Goal: Task Accomplishment & Management: Manage account settings

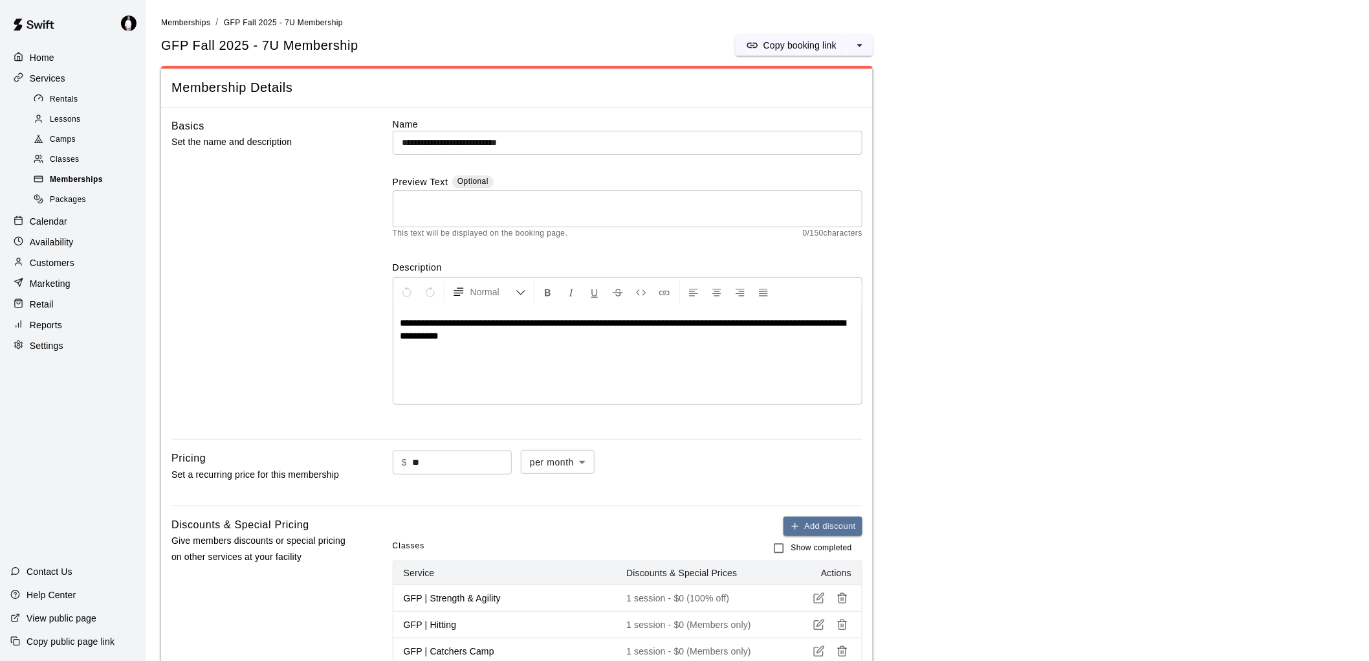
click at [85, 186] on span "Memberships" at bounding box center [76, 179] width 53 height 13
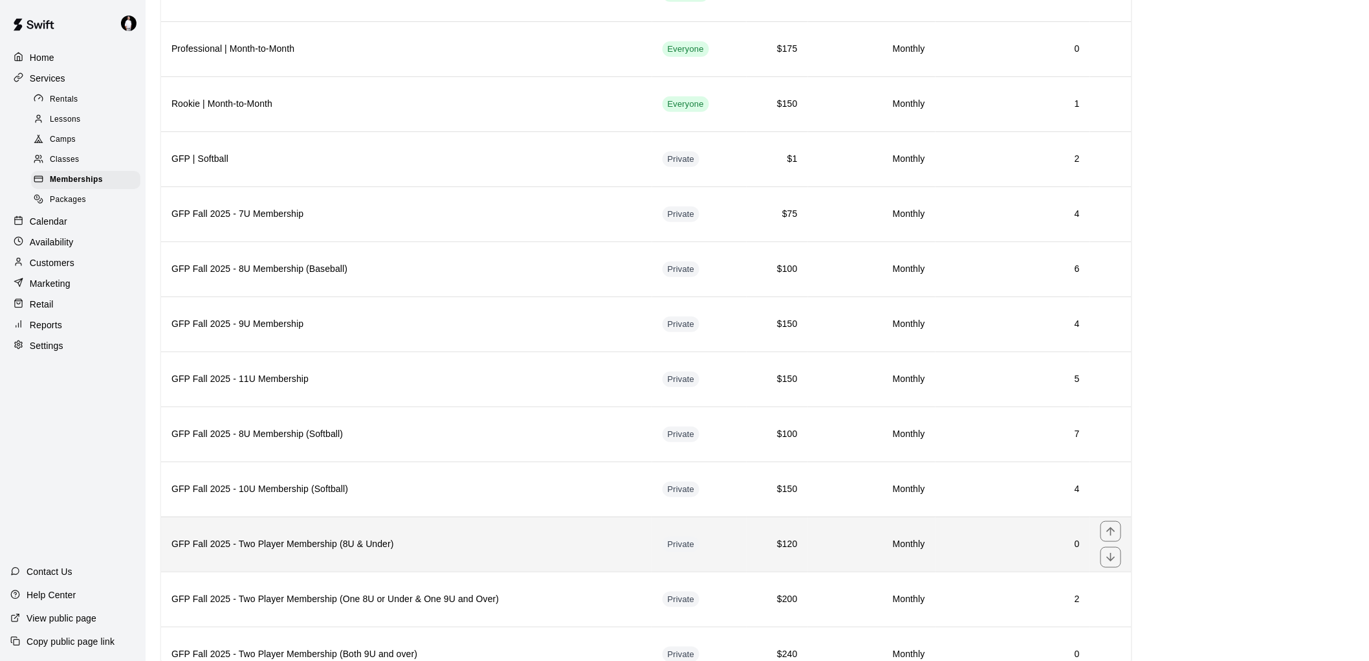
scroll to position [248, 0]
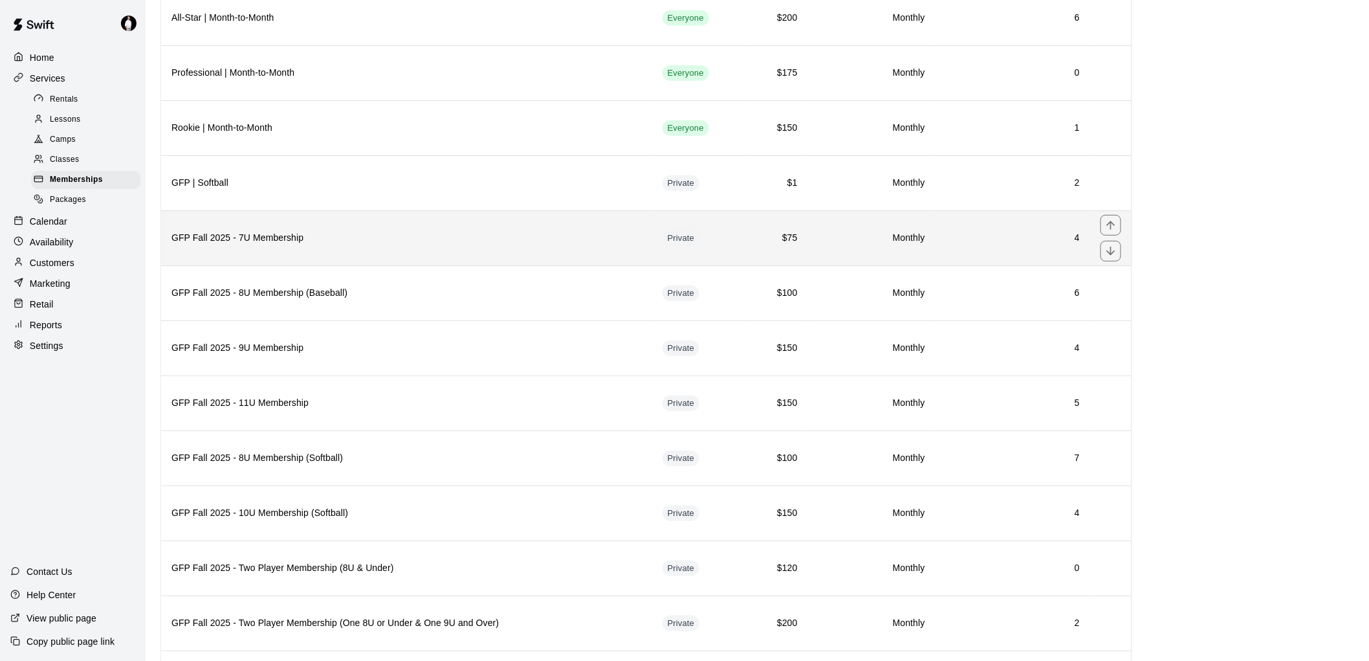
click at [1017, 245] on h6 "4" at bounding box center [1013, 238] width 134 height 14
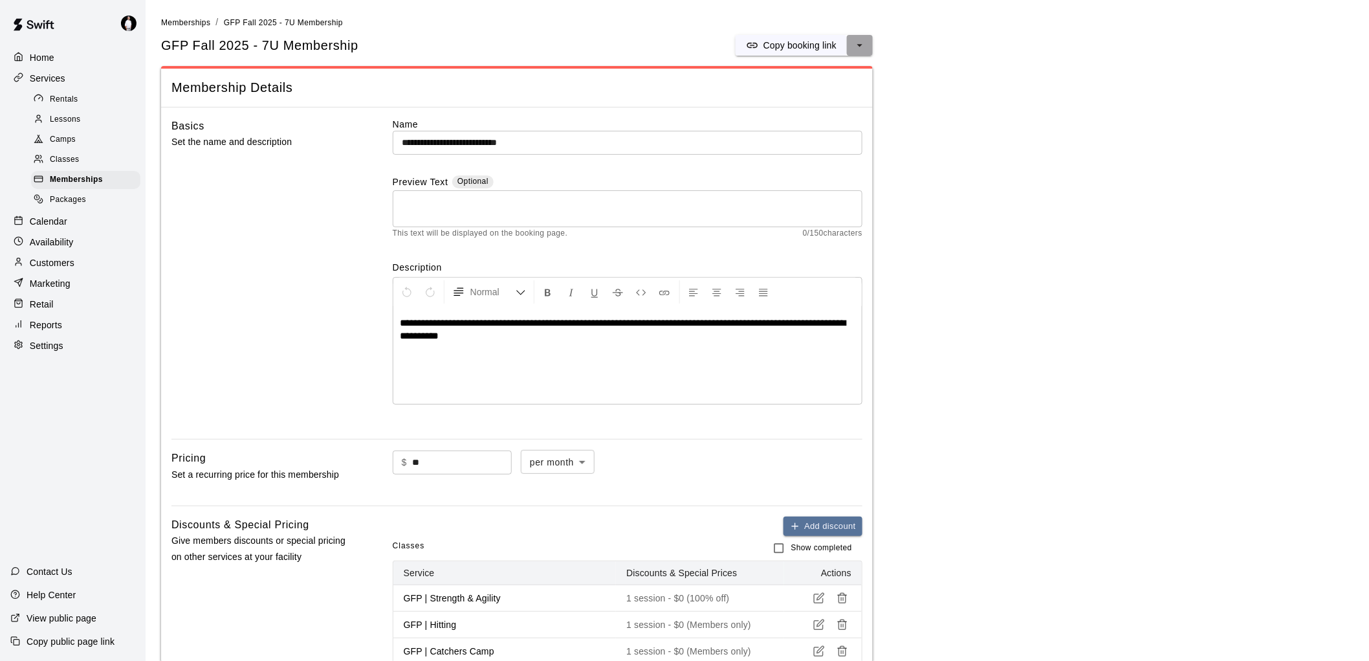
click at [869, 47] on button "select merge strategy" at bounding box center [860, 45] width 26 height 21
click at [827, 91] on h6 "Duplicate membership" at bounding box center [812, 92] width 91 height 14
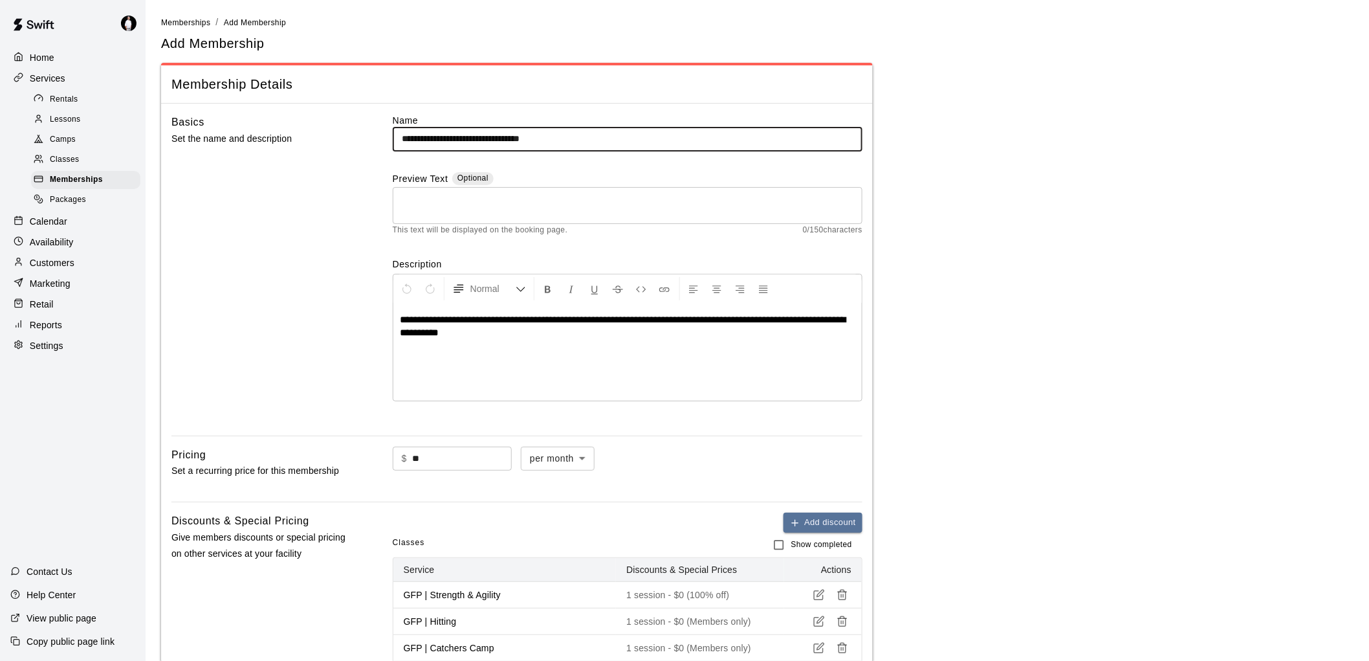
drag, startPoint x: 472, startPoint y: 135, endPoint x: 589, endPoint y: 142, distance: 117.4
click at [589, 142] on input "**********" at bounding box center [628, 139] width 470 height 24
type input "**********"
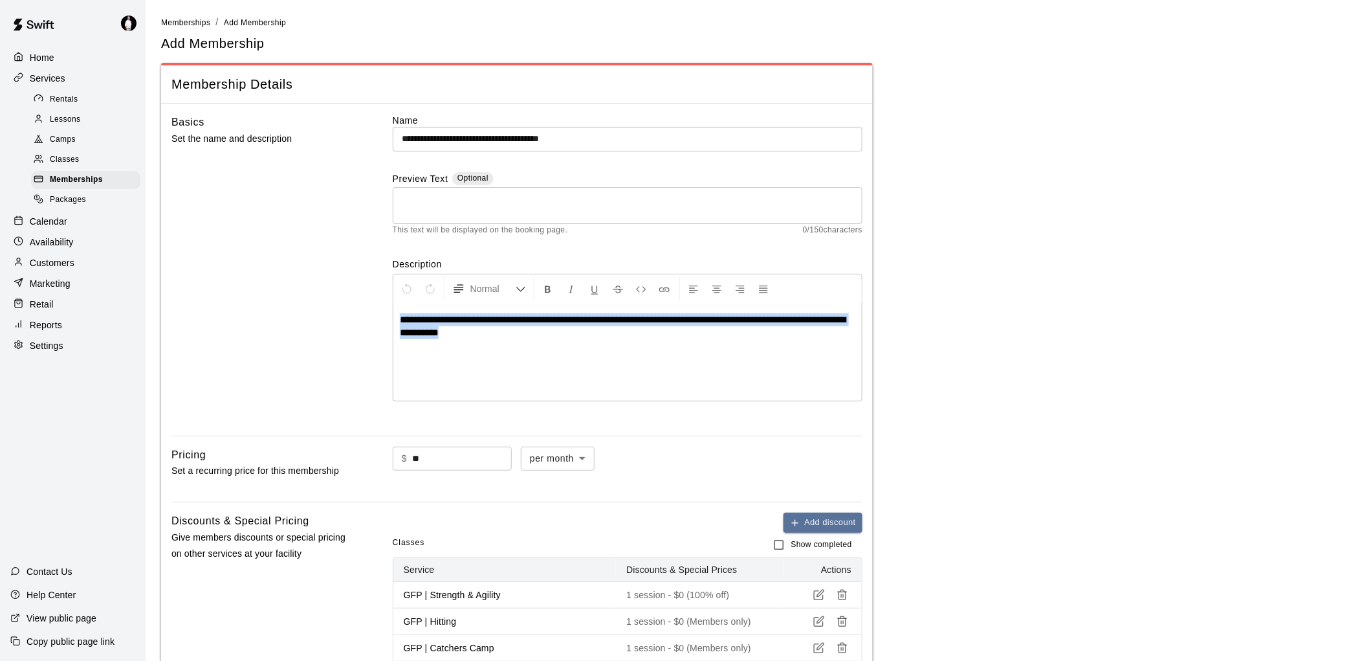
drag, startPoint x: 500, startPoint y: 336, endPoint x: 266, endPoint y: 320, distance: 234.8
click at [266, 320] on div "**********" at bounding box center [516, 269] width 691 height 311
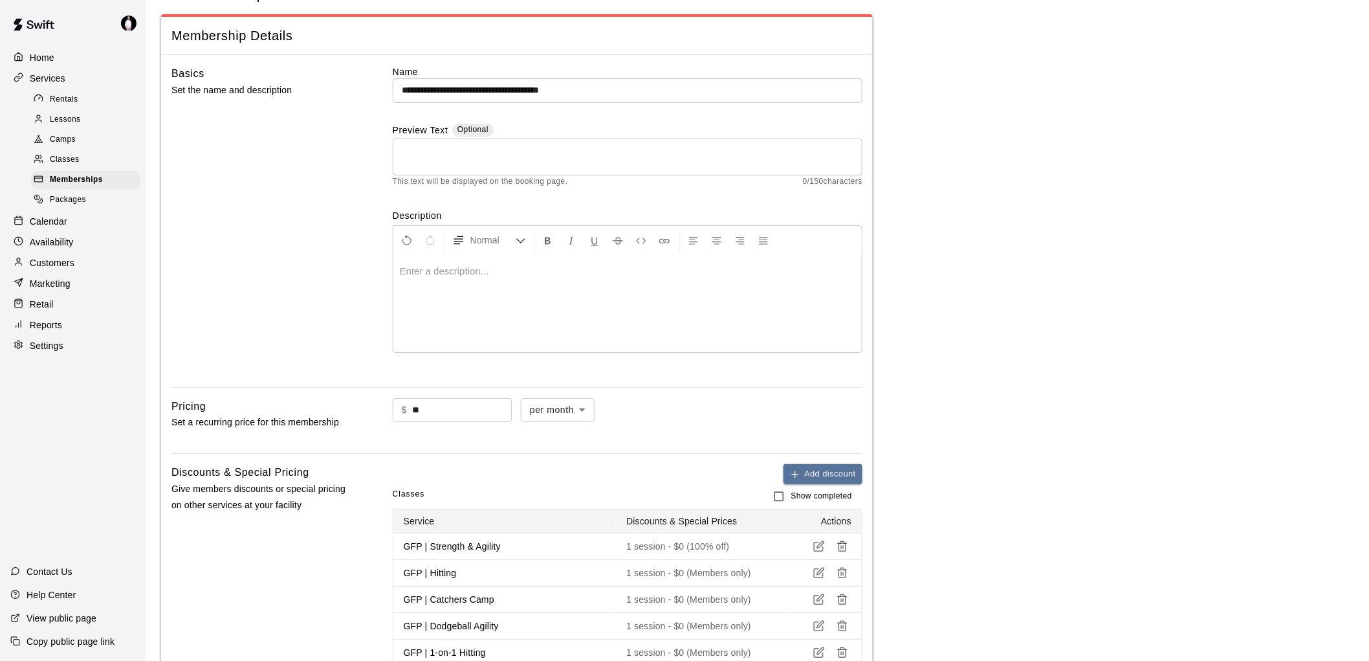
scroll to position [24, 0]
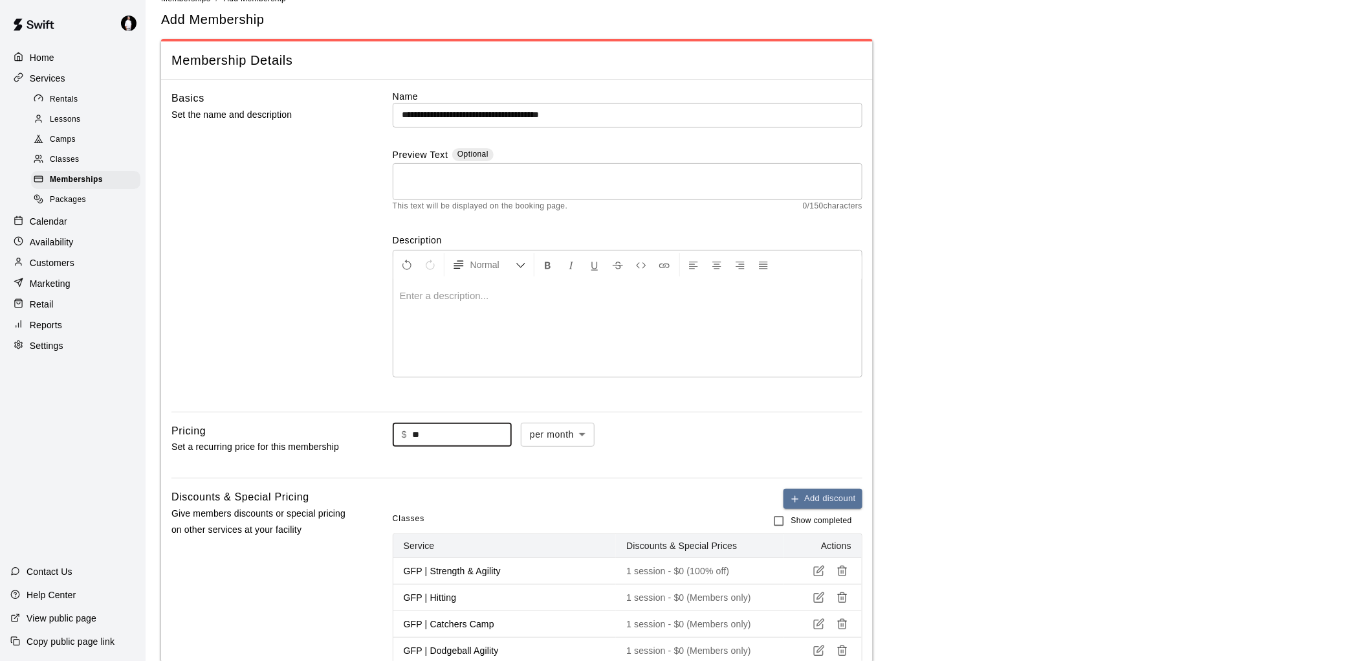
drag, startPoint x: 373, startPoint y: 430, endPoint x: 364, endPoint y: 428, distance: 9.2
click at [364, 429] on div "Pricing Set a recurring price for this membership $ ** ​ per month ******* ​" at bounding box center [516, 445] width 691 height 45
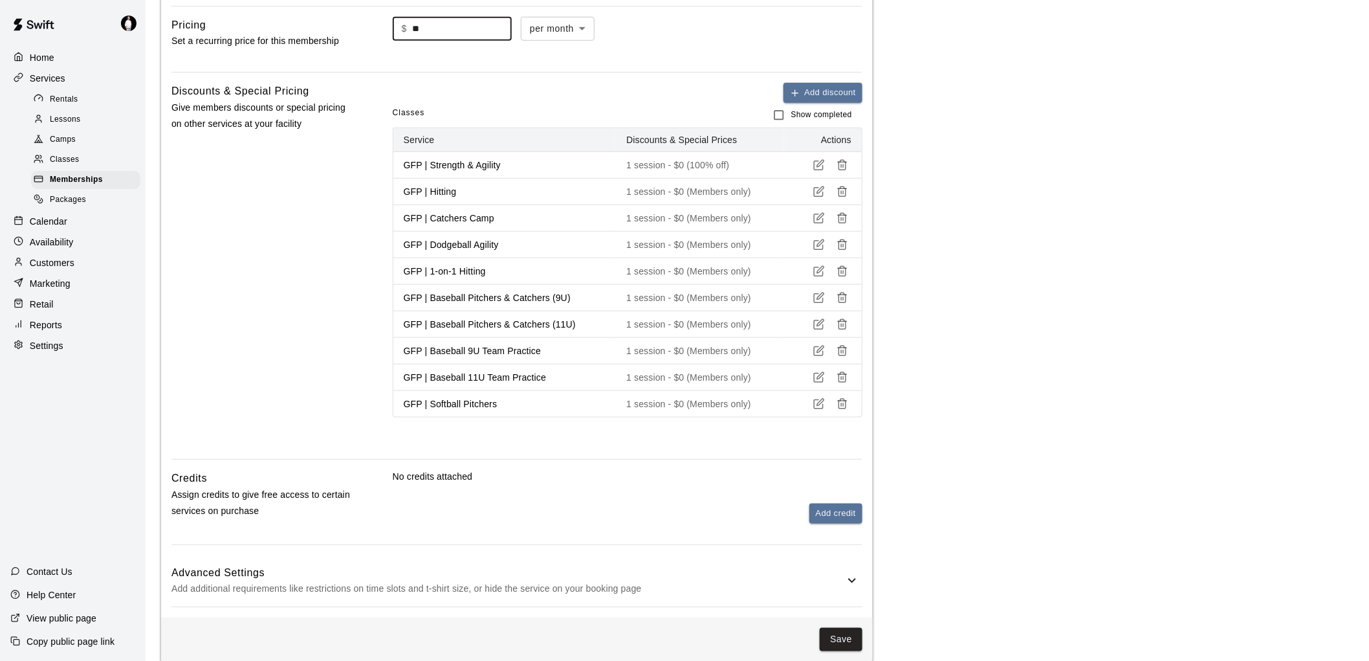
scroll to position [456, 0]
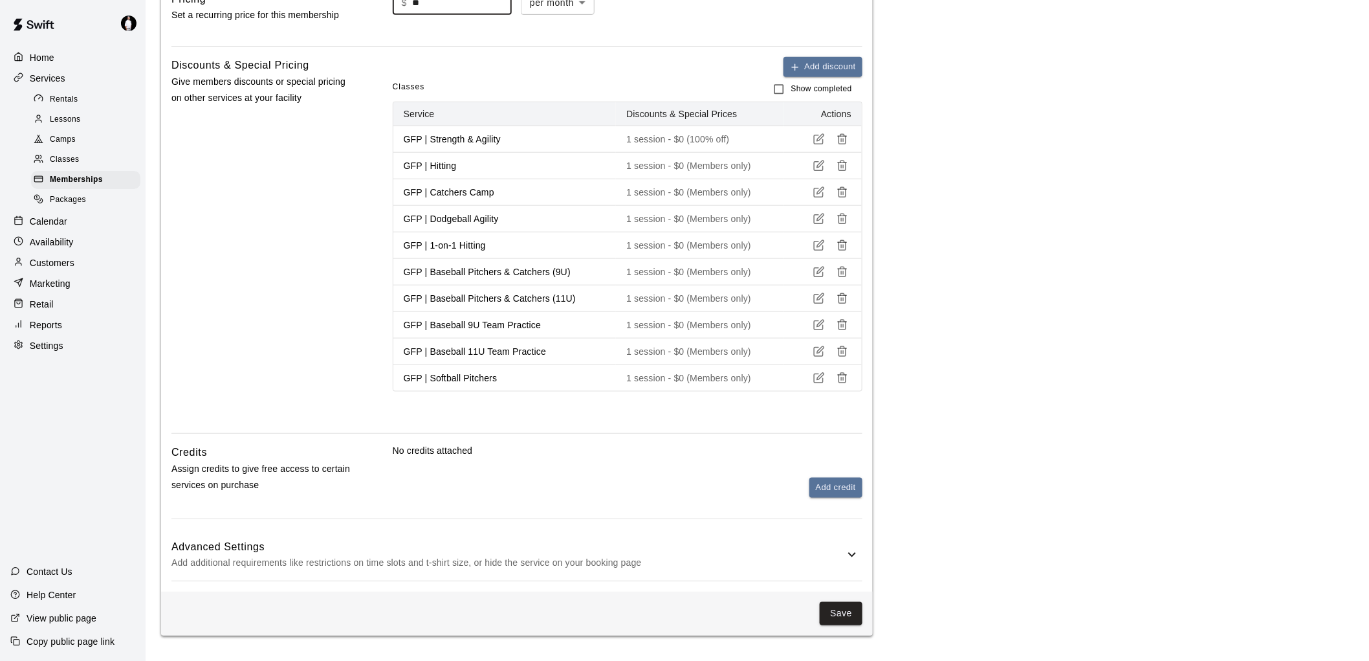
type input "**"
click at [804, 553] on h6 "Advanced Settings" at bounding box center [507, 546] width 673 height 17
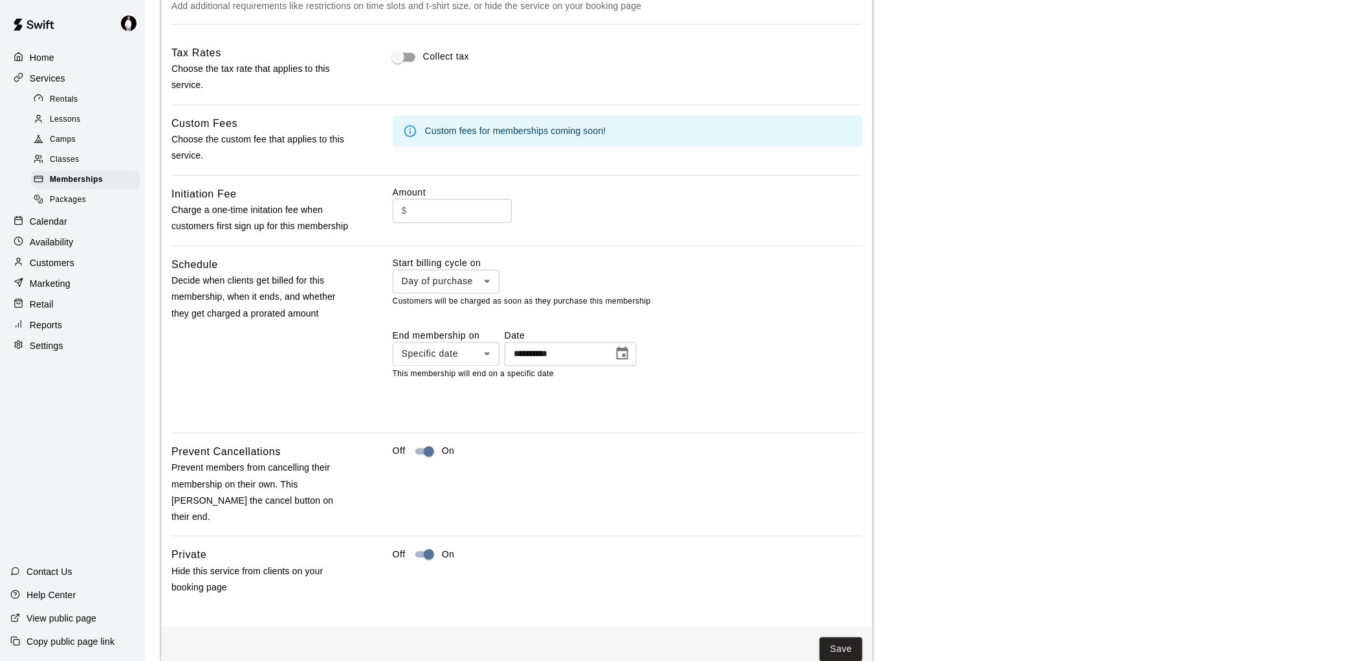
scroll to position [1032, 0]
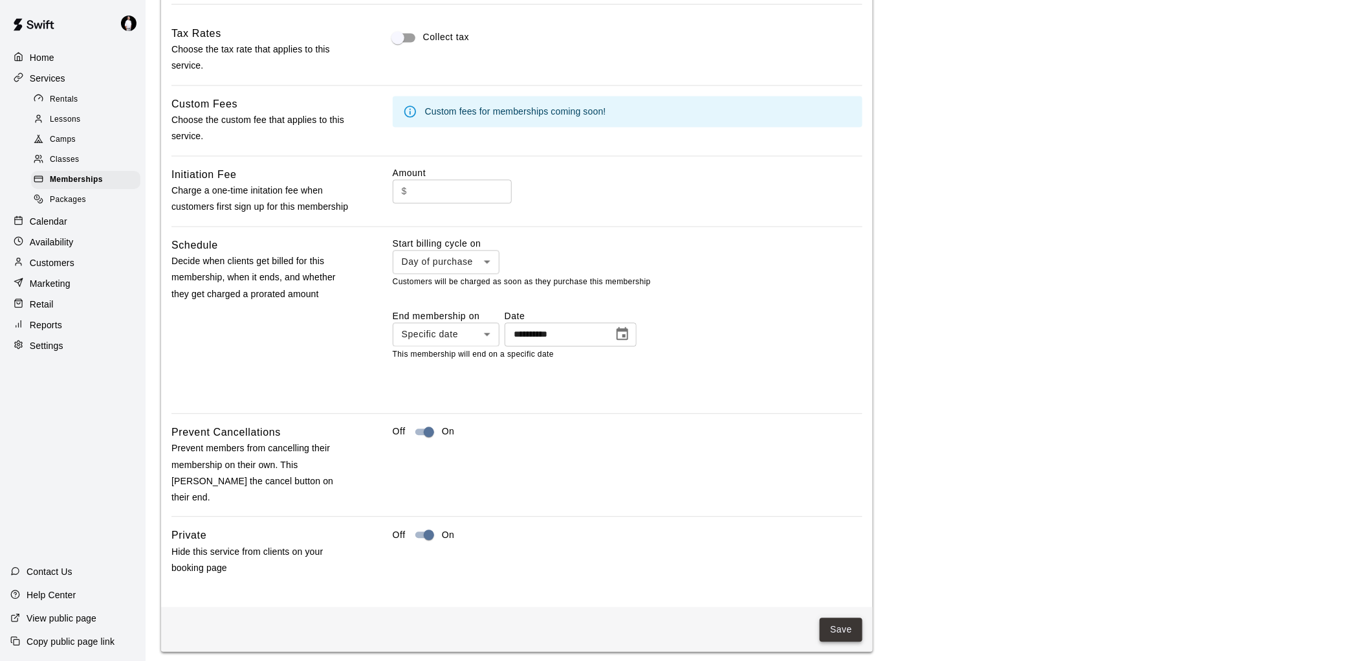
click at [843, 617] on button "Save" at bounding box center [841, 629] width 43 height 24
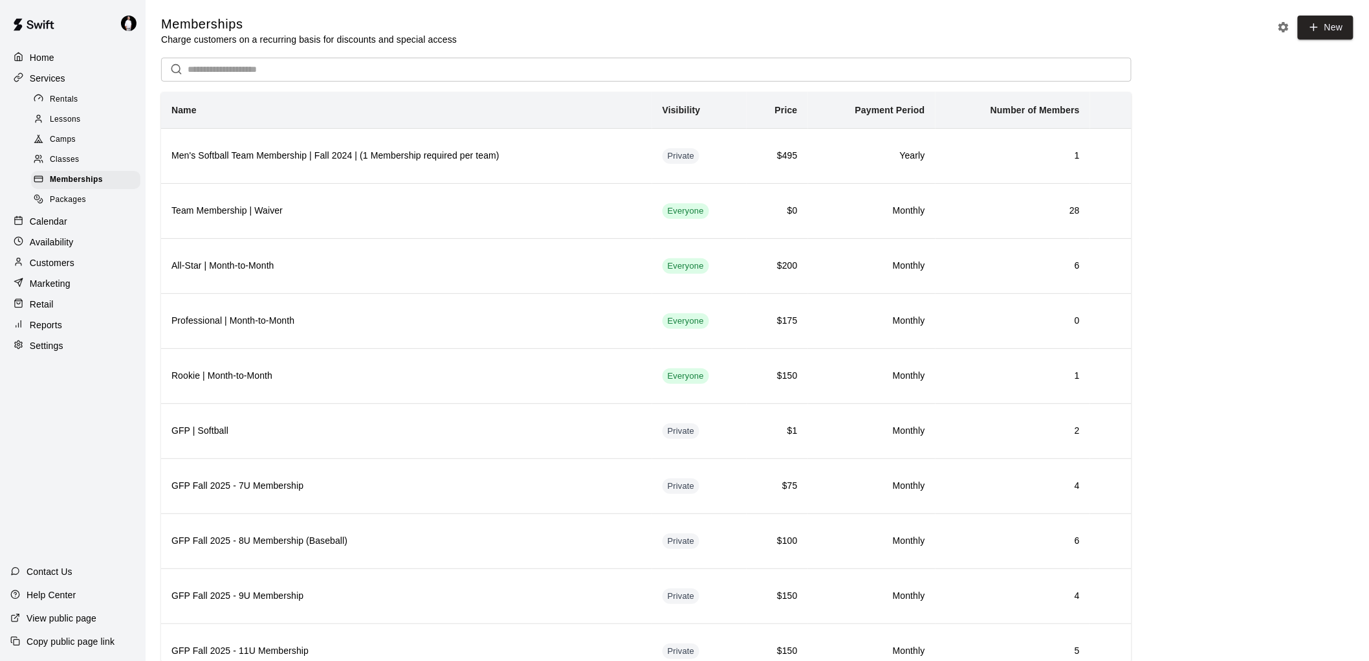
click at [68, 166] on span "Classes" at bounding box center [64, 159] width 29 height 13
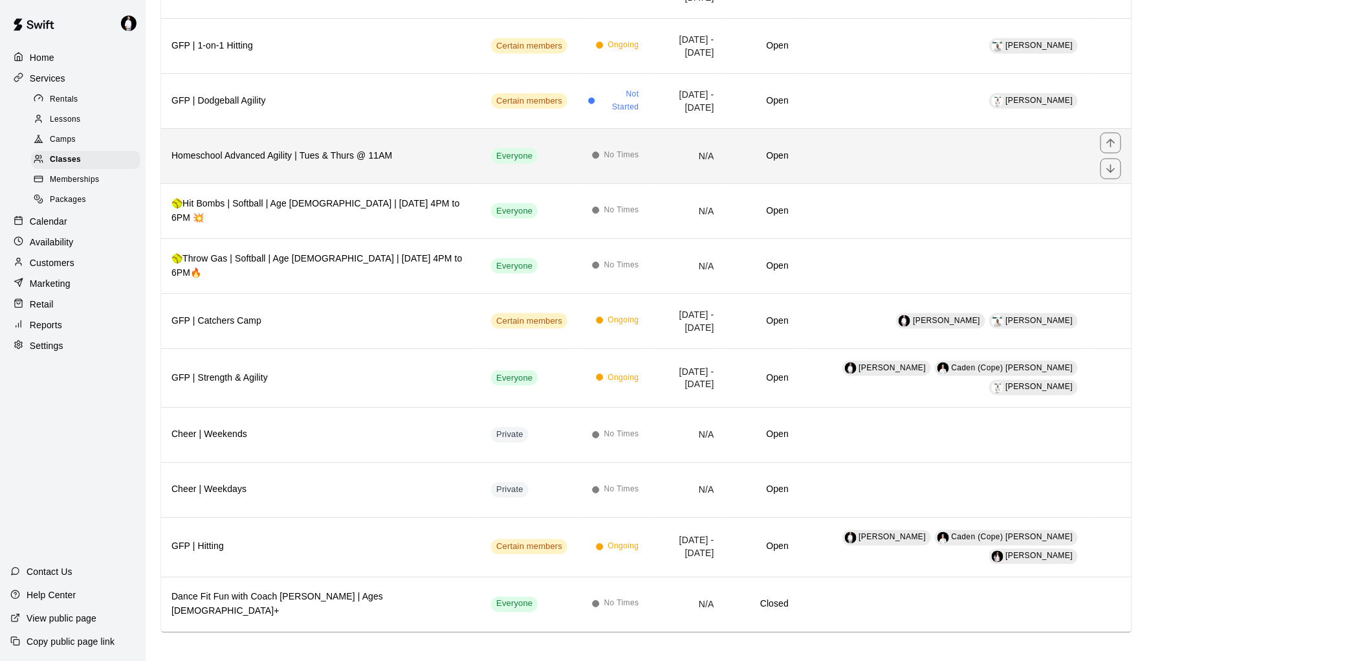
scroll to position [657, 0]
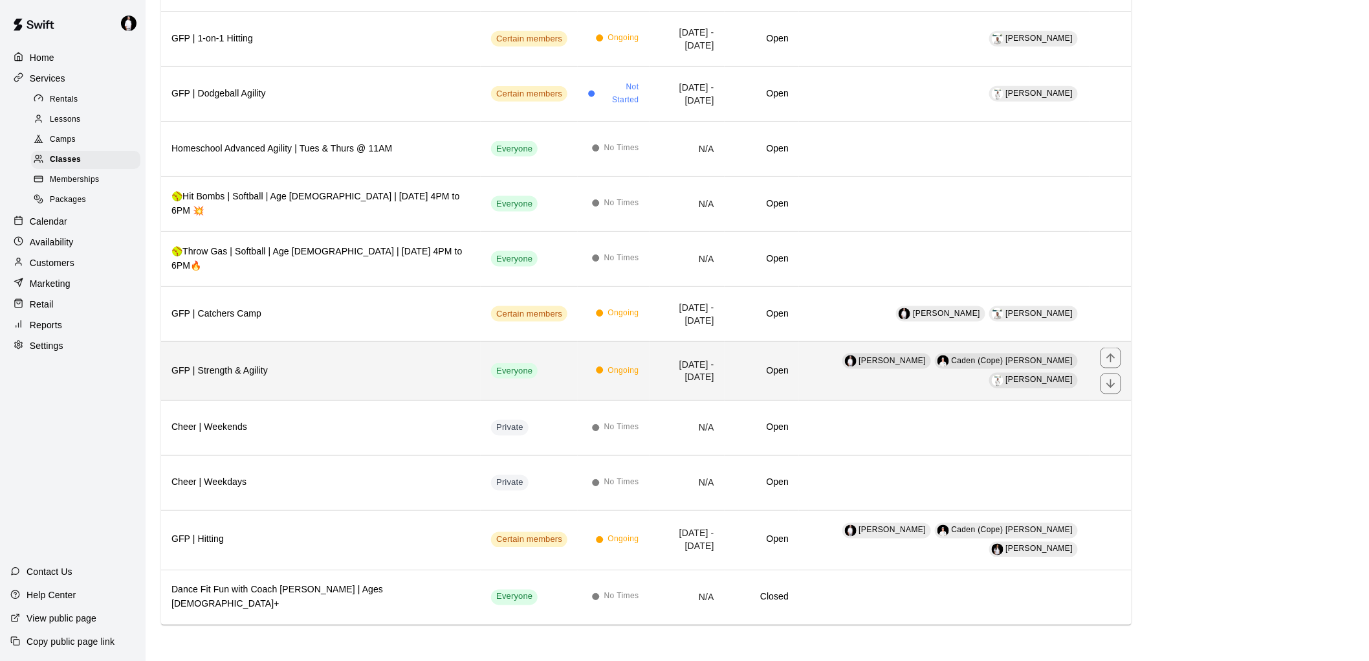
click at [384, 367] on h6 "GFP | Strength & Agility" at bounding box center [320, 371] width 299 height 14
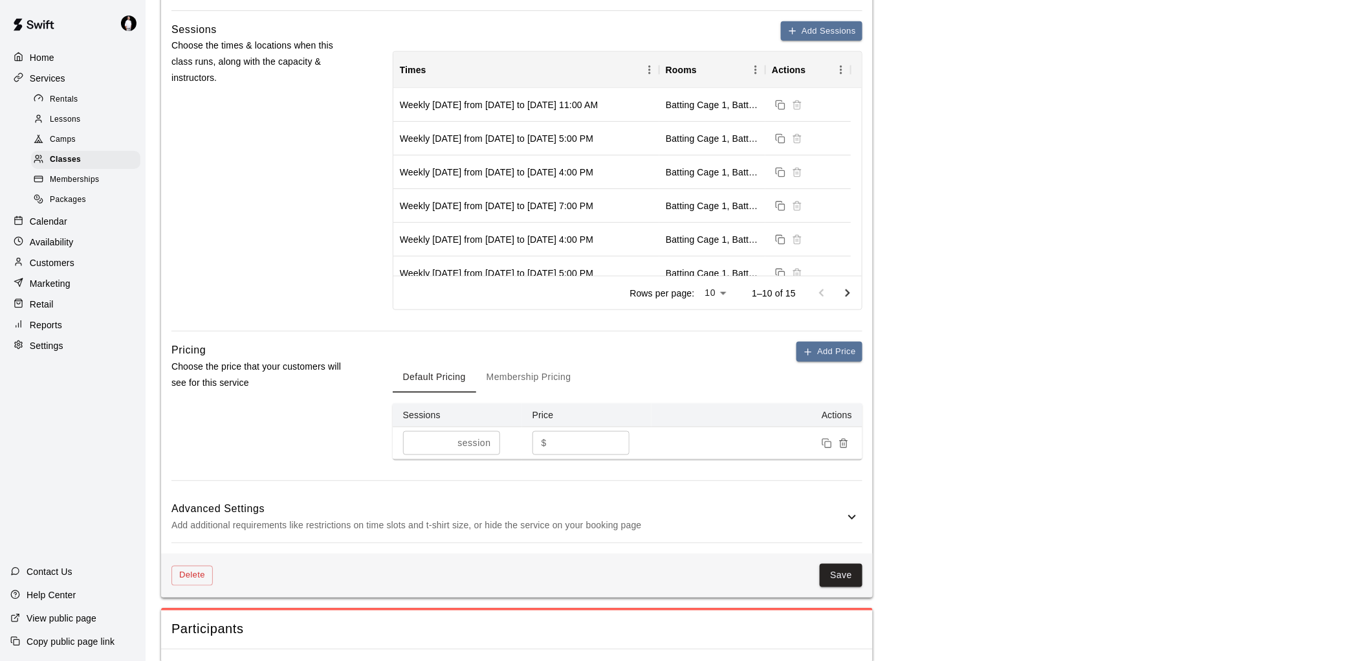
scroll to position [719, 0]
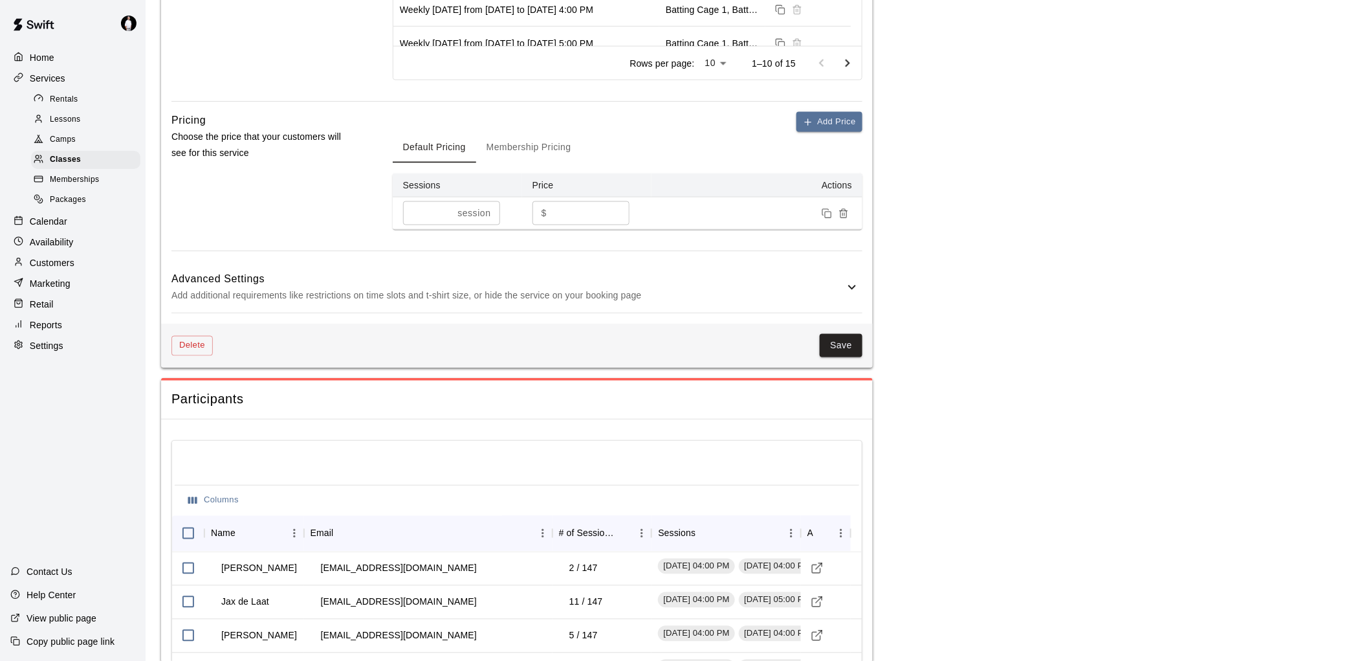
click at [552, 145] on button "Membership Pricing" at bounding box center [528, 147] width 105 height 31
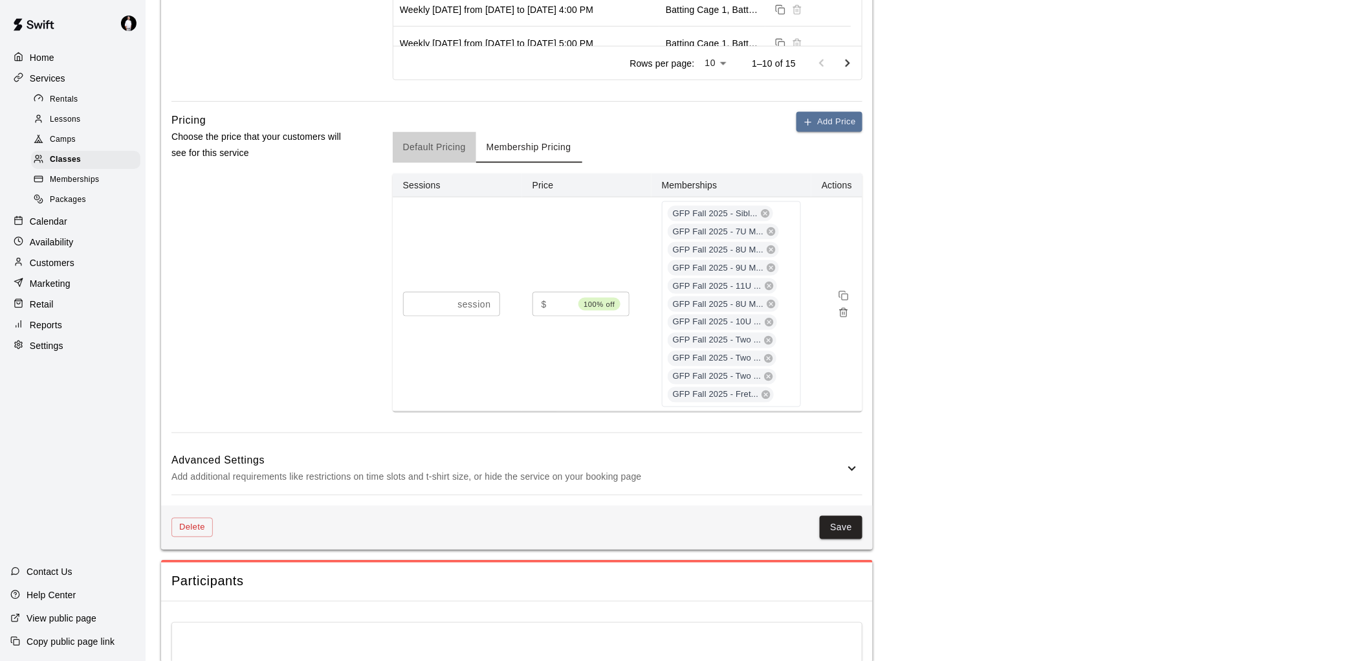
click at [446, 143] on button "Default Pricing" at bounding box center [434, 147] width 83 height 31
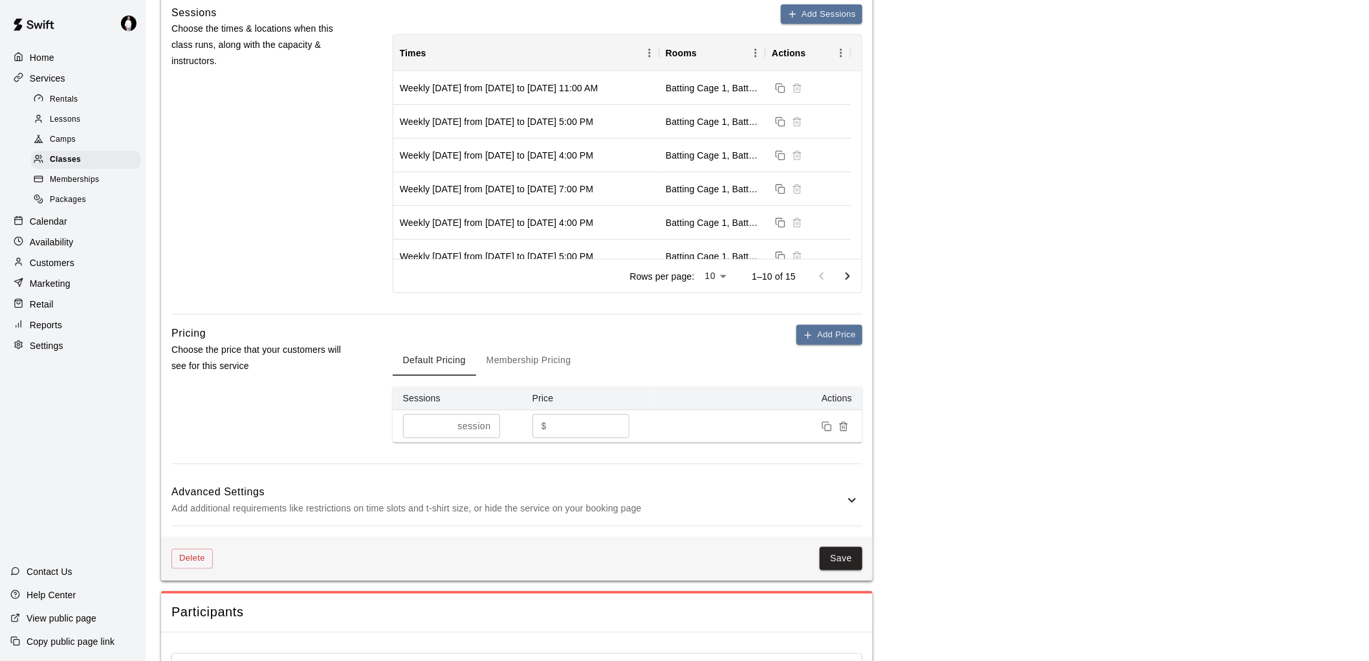
scroll to position [431, 0]
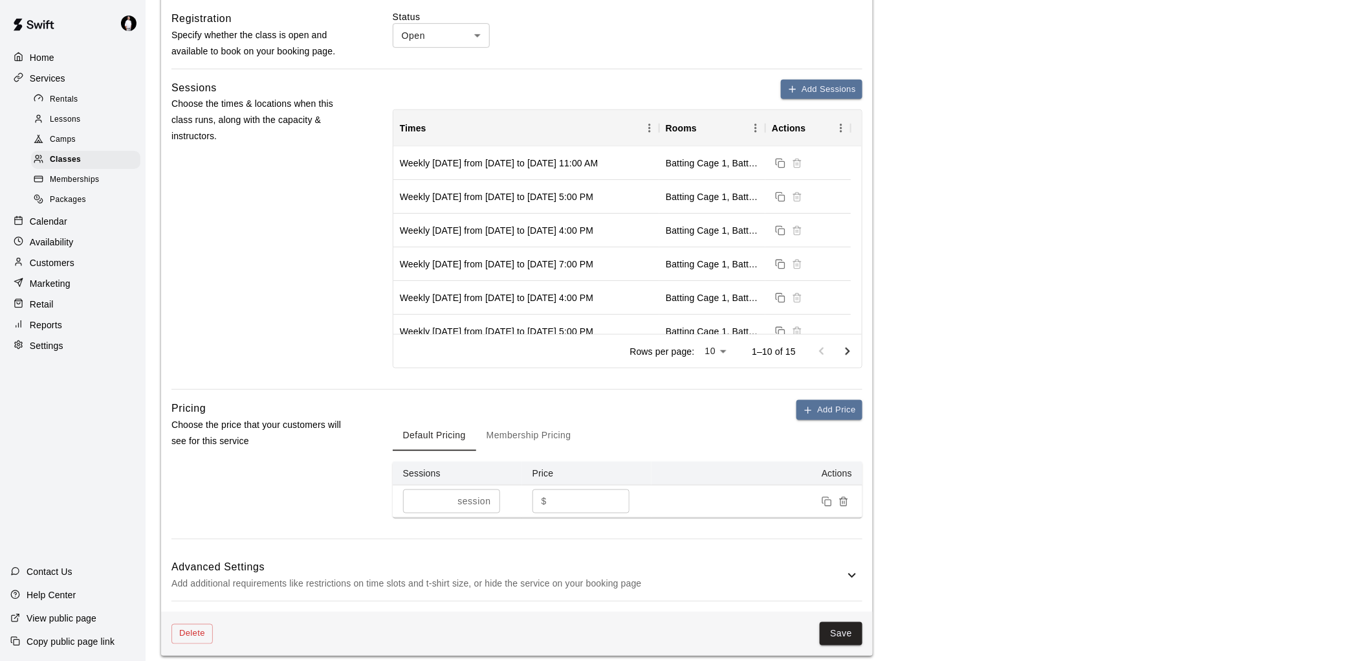
click at [564, 430] on button "Membership Pricing" at bounding box center [528, 435] width 105 height 31
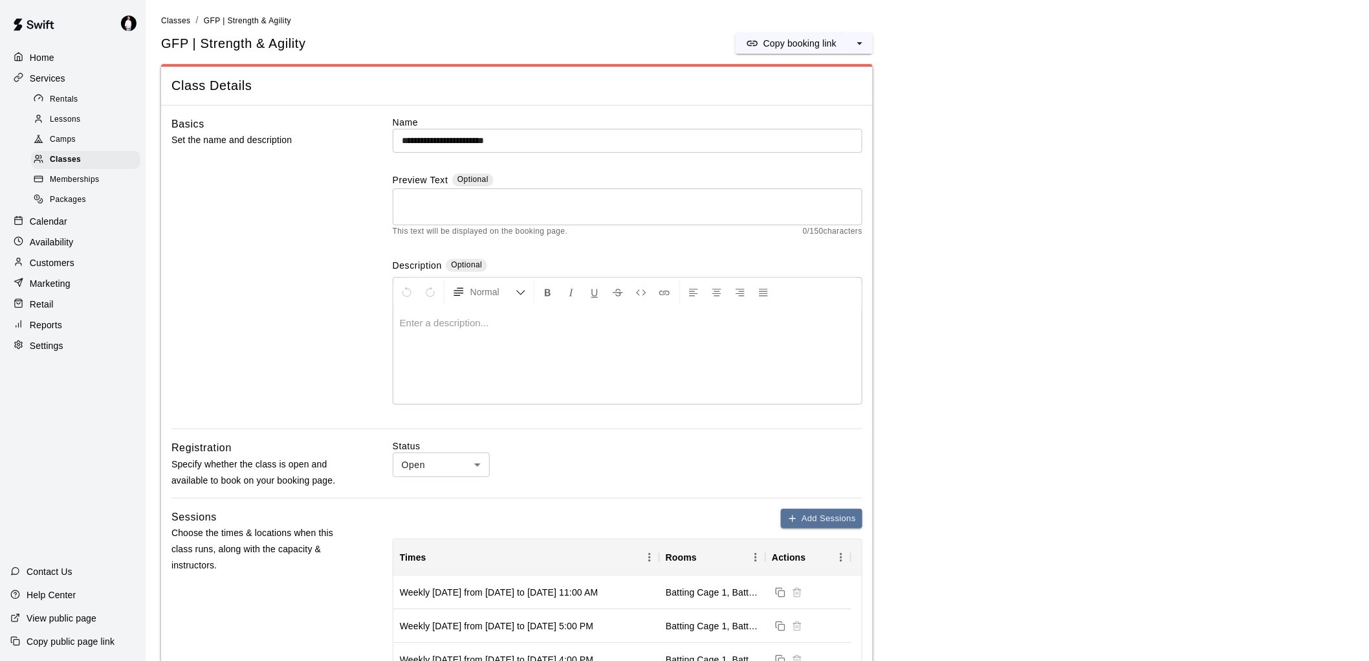
scroll to position [0, 0]
click at [68, 186] on span "Memberships" at bounding box center [74, 179] width 49 height 13
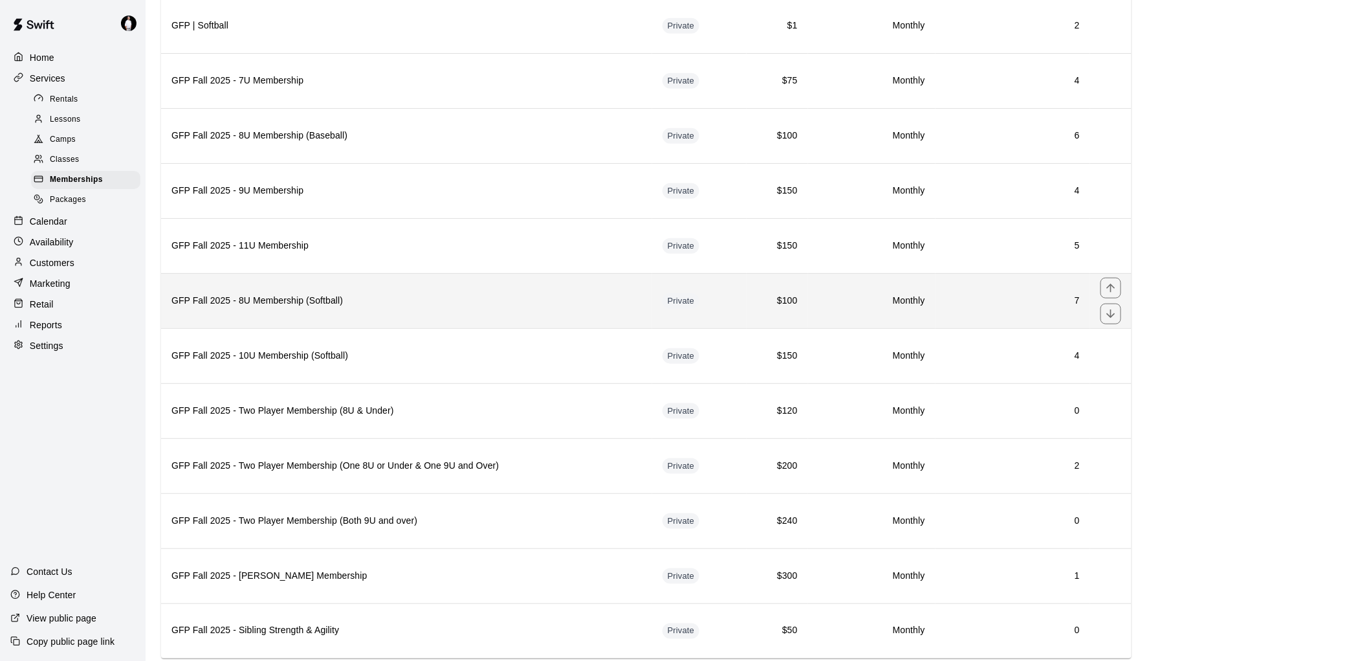
scroll to position [431, 0]
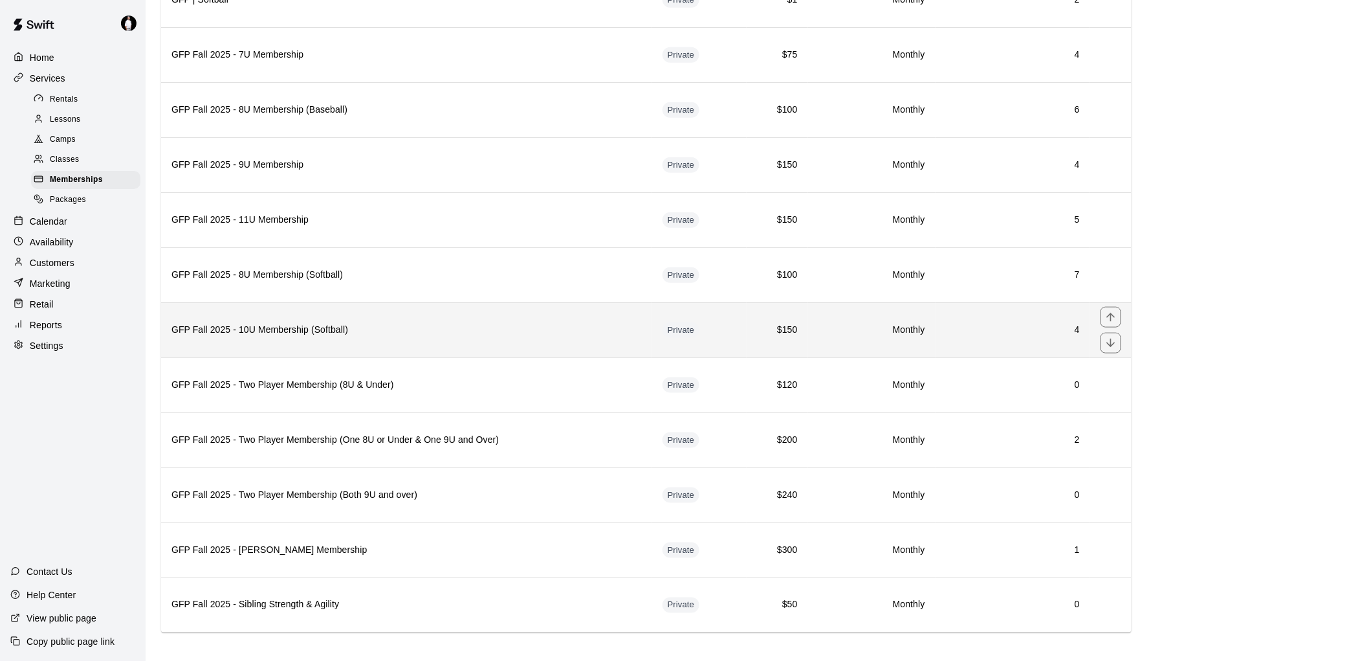
click at [378, 335] on h6 "GFP Fall 2025 - 10U Membership (Softball)" at bounding box center [406, 330] width 470 height 14
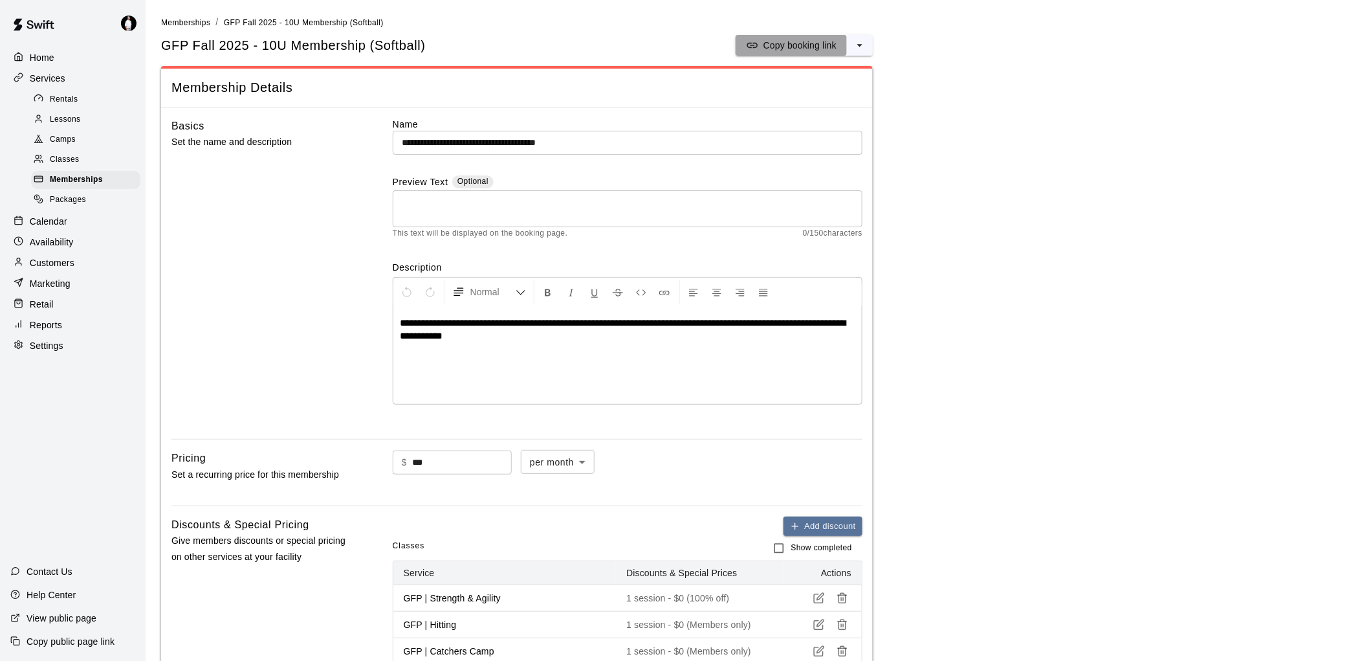
click at [787, 42] on p "Copy booking link" at bounding box center [800, 45] width 73 height 13
click at [54, 225] on div "Calendar" at bounding box center [72, 221] width 125 height 19
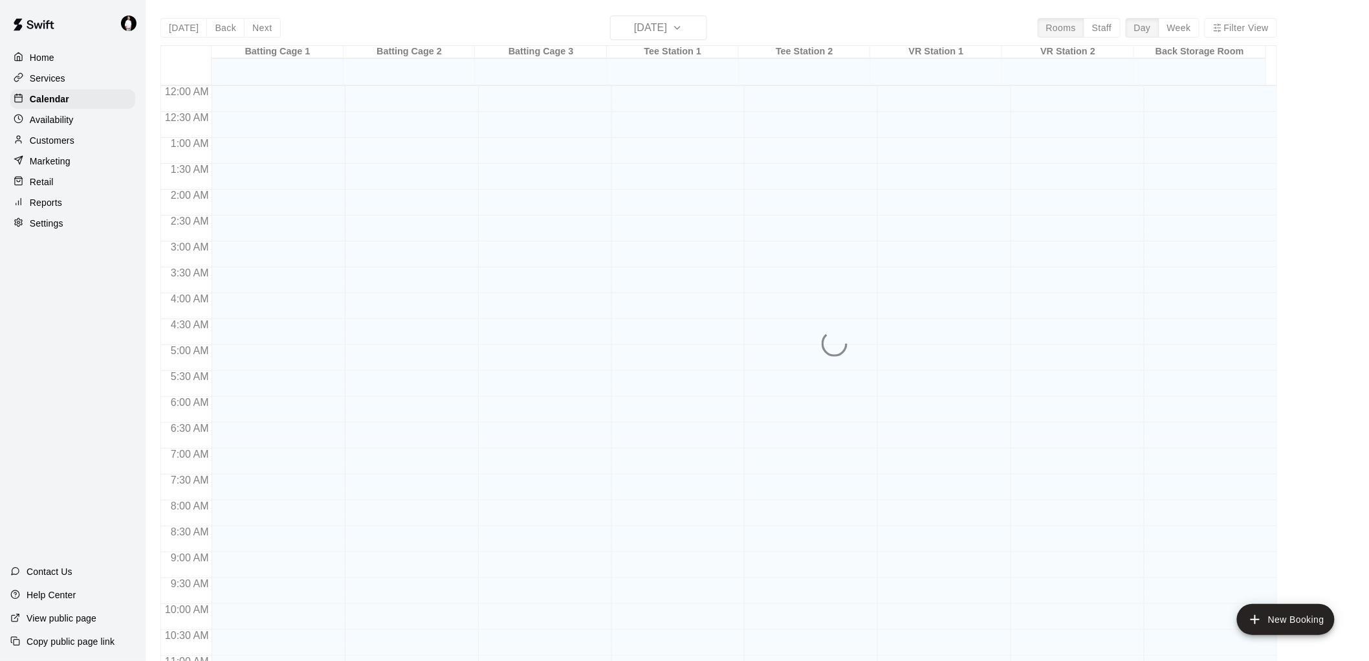
scroll to position [613, 0]
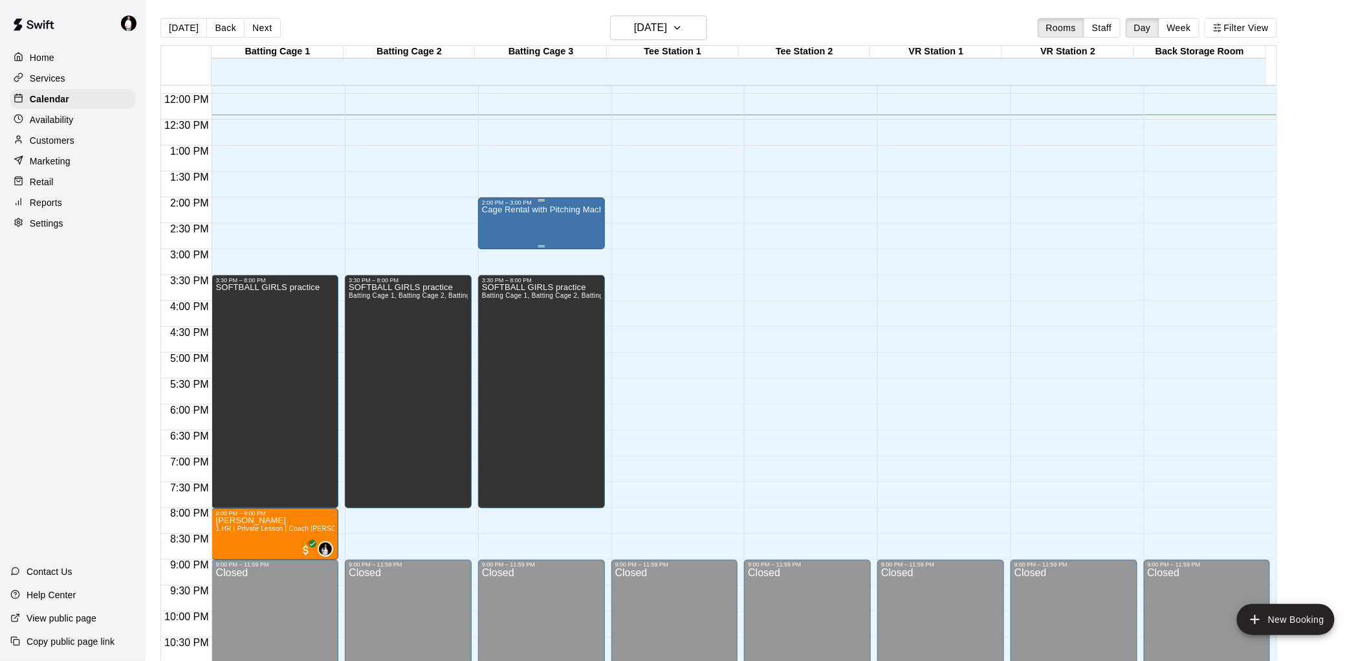
click at [555, 210] on p "Cage Rental with Pitching Machine & HitTrax" at bounding box center [541, 210] width 119 height 0
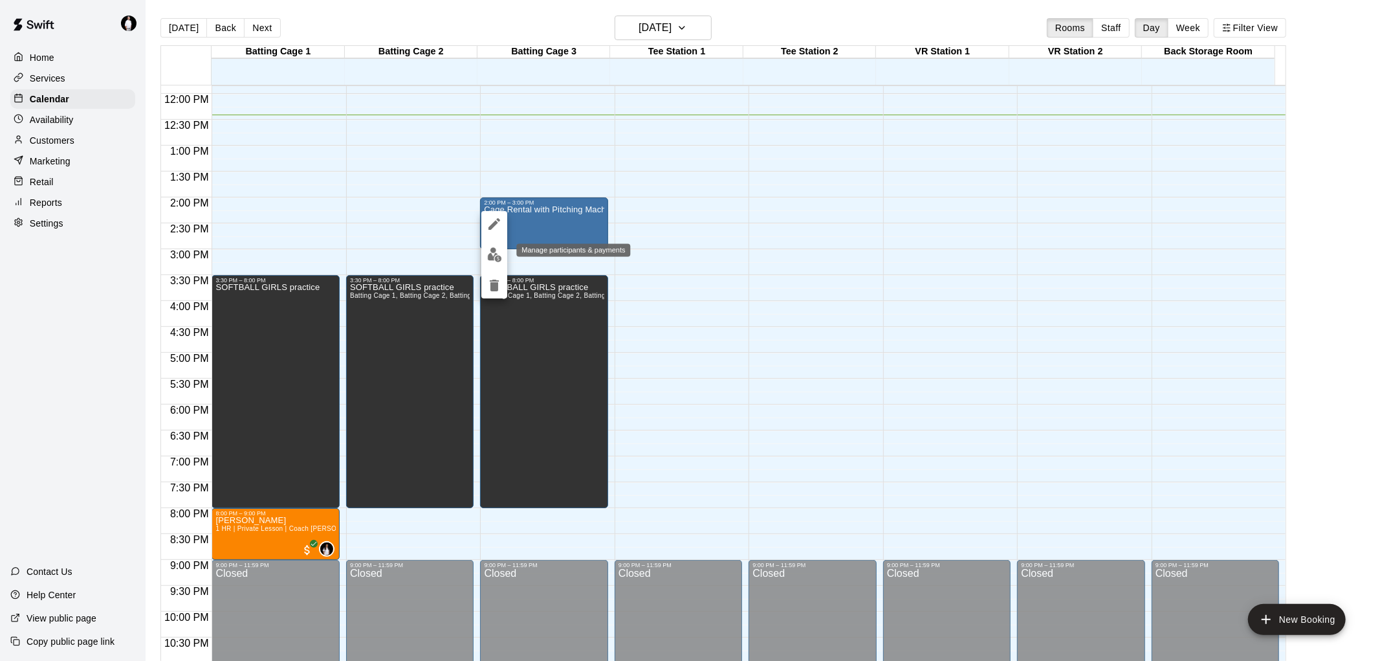
click at [489, 259] on img "edit" at bounding box center [494, 254] width 15 height 15
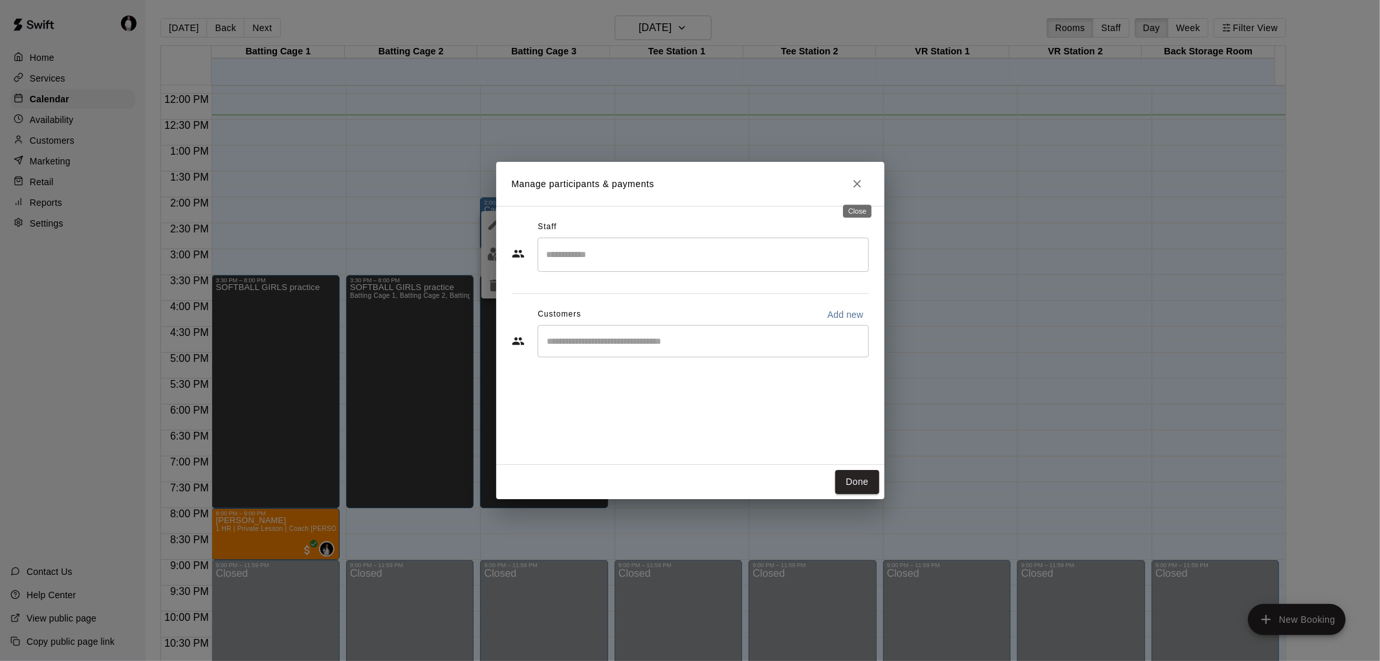
click at [858, 181] on icon "Close" at bounding box center [857, 183] width 13 height 13
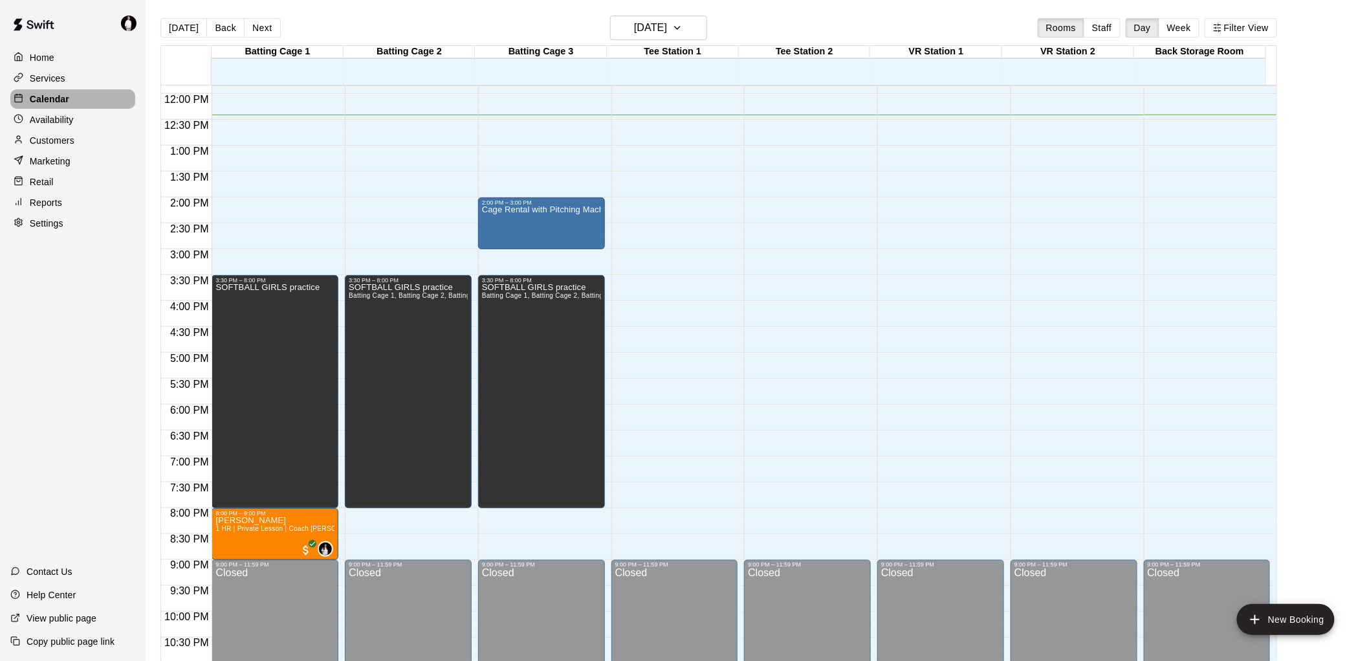
click at [56, 100] on p "Calendar" at bounding box center [49, 99] width 39 height 13
click at [54, 79] on p "Services" at bounding box center [48, 78] width 36 height 13
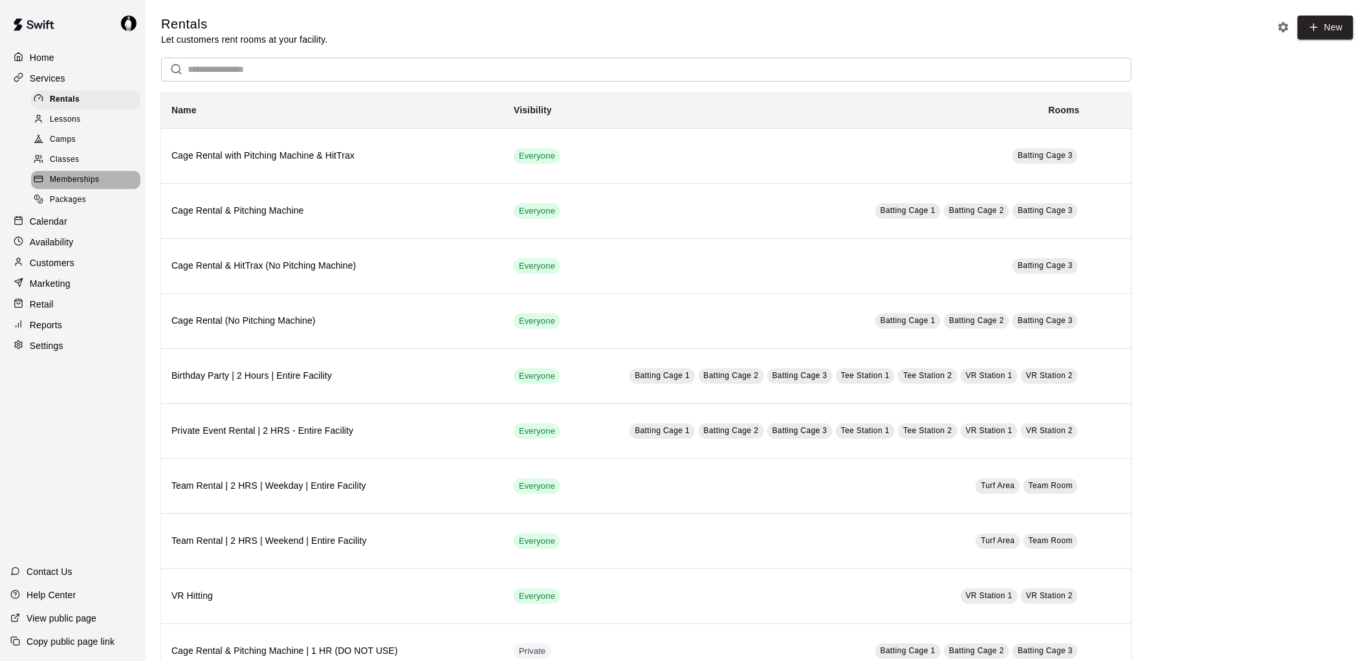
click at [83, 185] on span "Memberships" at bounding box center [74, 179] width 49 height 13
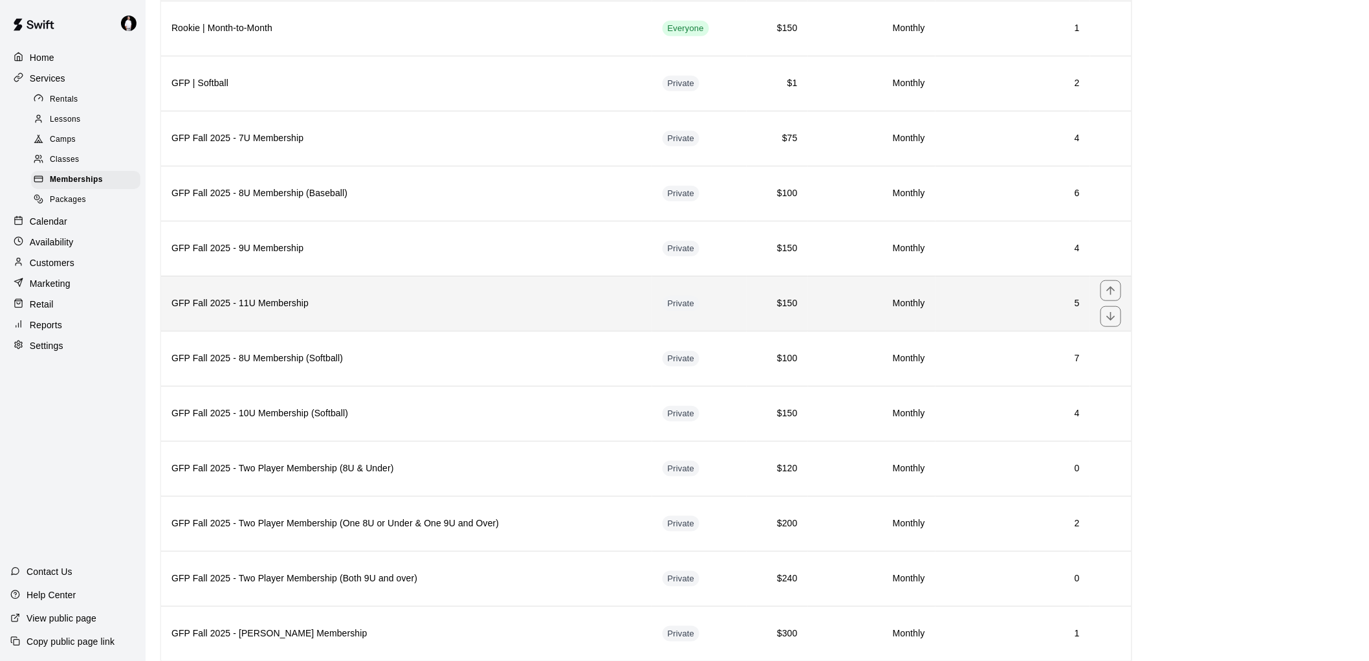
scroll to position [359, 0]
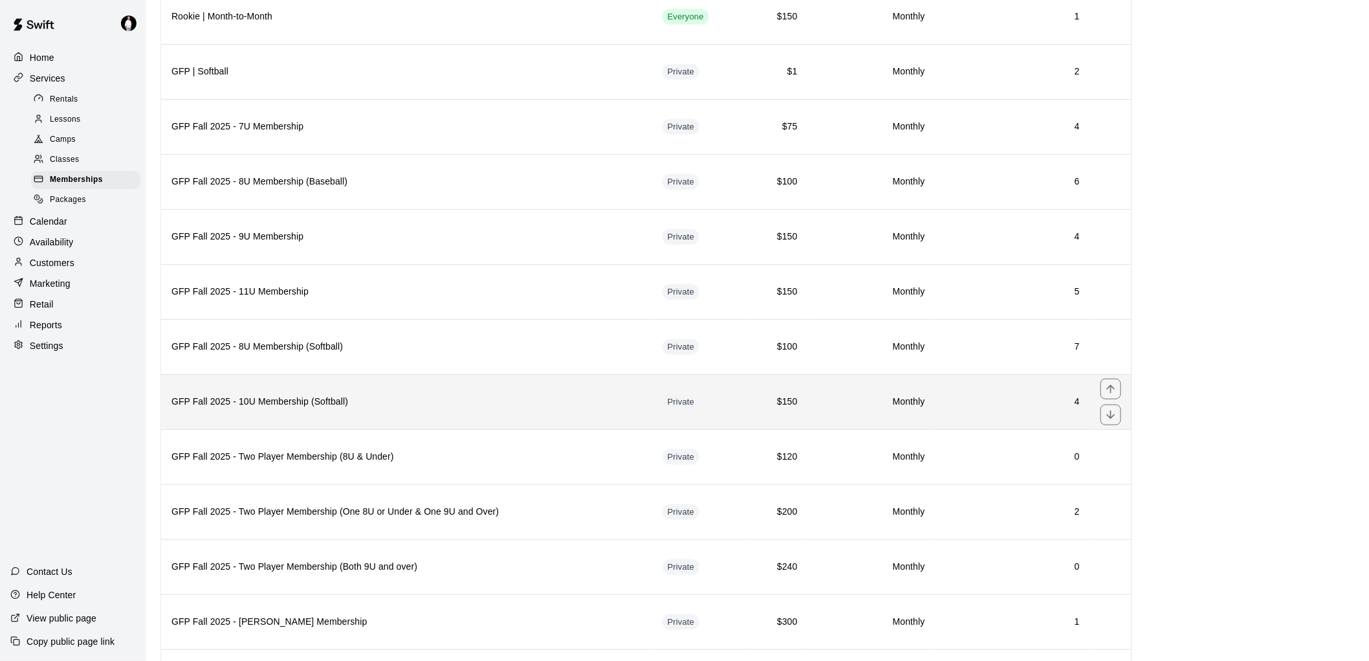
click at [1040, 409] on h6 "4" at bounding box center [1013, 402] width 134 height 14
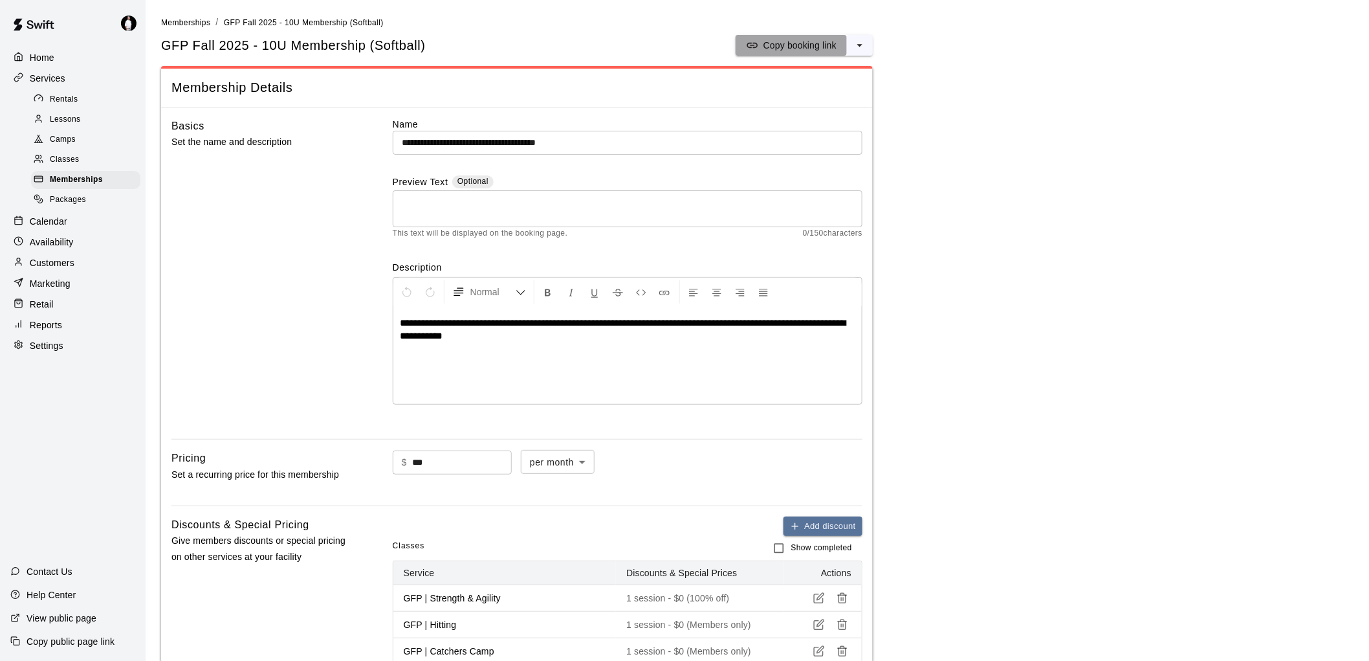
click at [819, 46] on p "Copy booking link" at bounding box center [800, 45] width 73 height 13
click at [91, 186] on span "Memberships" at bounding box center [76, 179] width 53 height 13
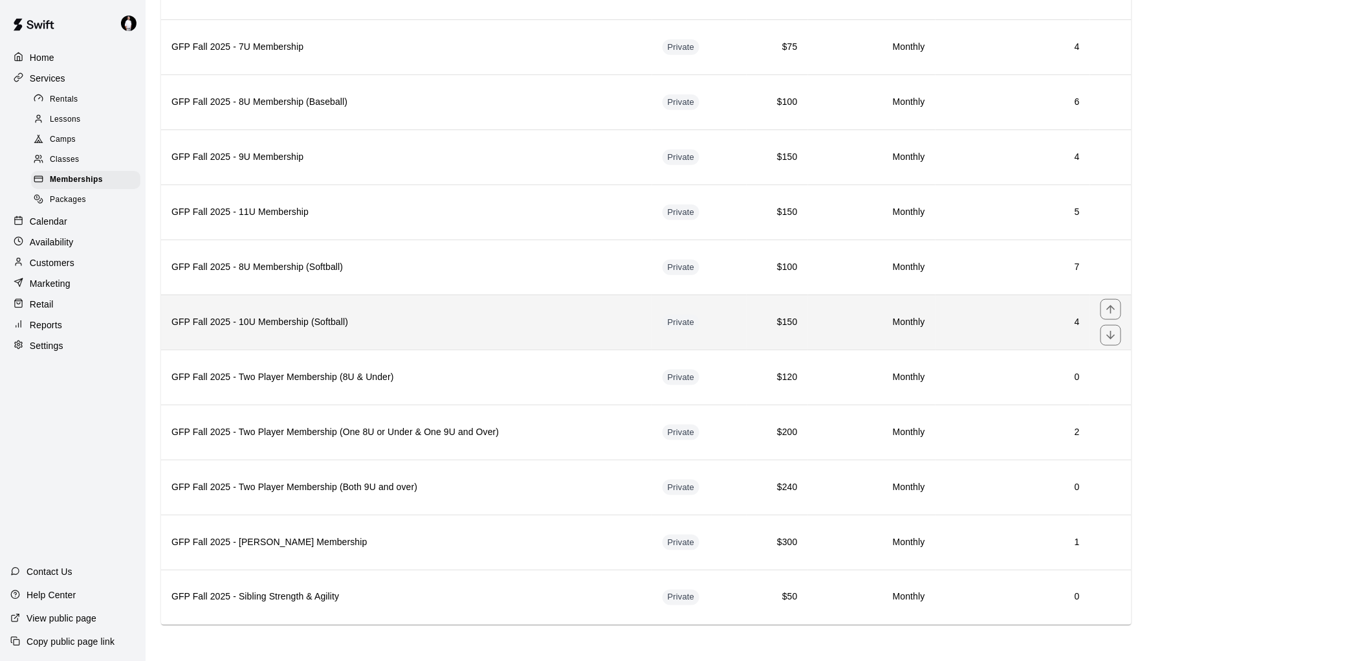
scroll to position [447, 0]
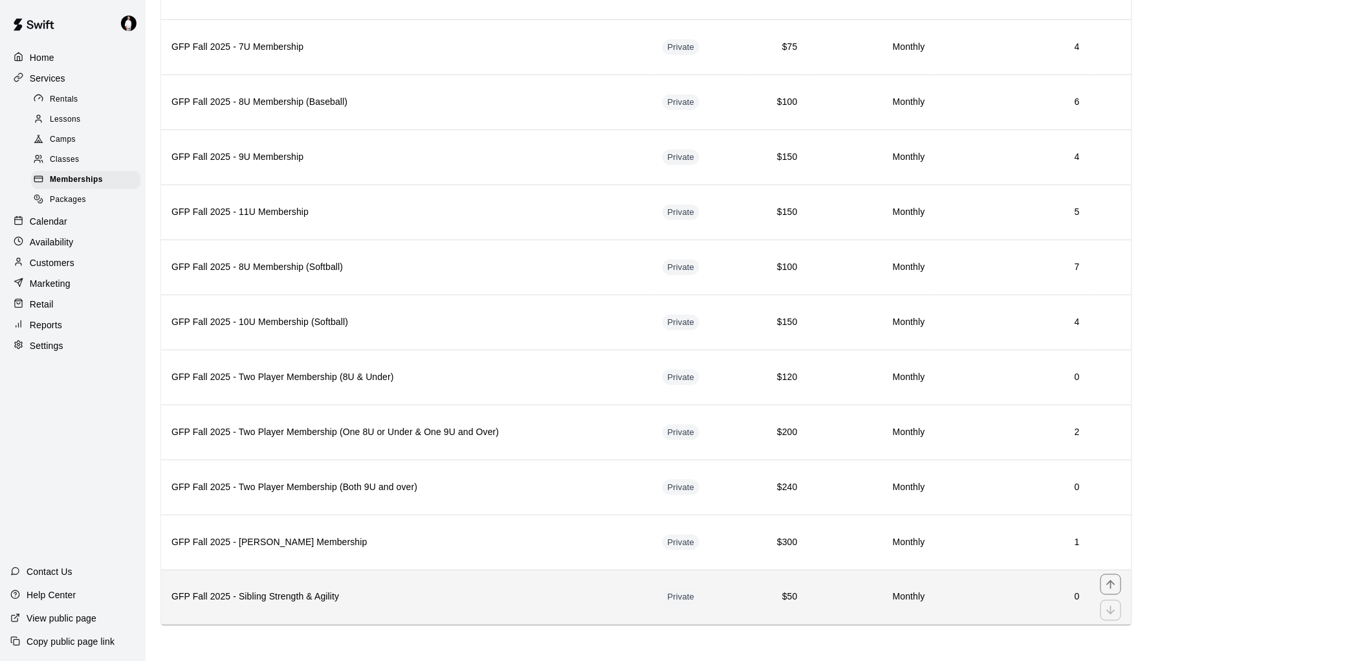
click at [457, 587] on th "GFP Fall 2025 - Sibling Strength & Agility" at bounding box center [406, 596] width 491 height 55
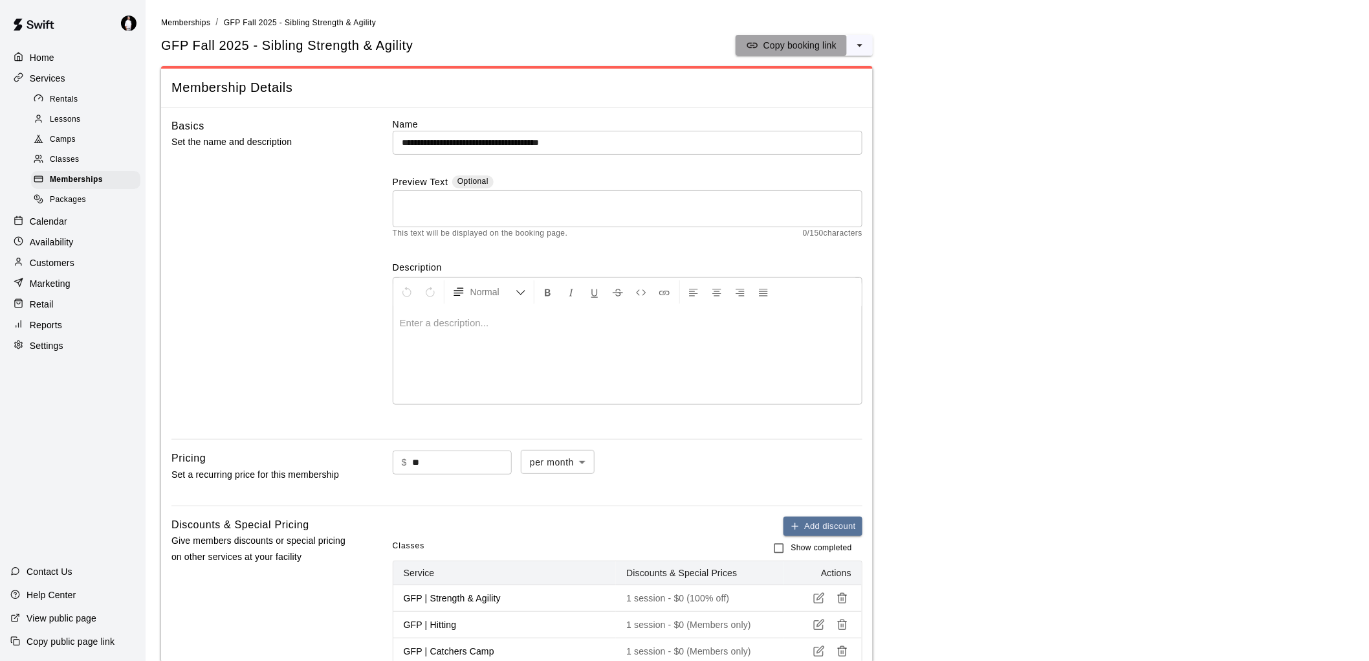
click at [785, 46] on p "Copy booking link" at bounding box center [800, 45] width 73 height 13
click at [87, 186] on span "Memberships" at bounding box center [76, 179] width 53 height 13
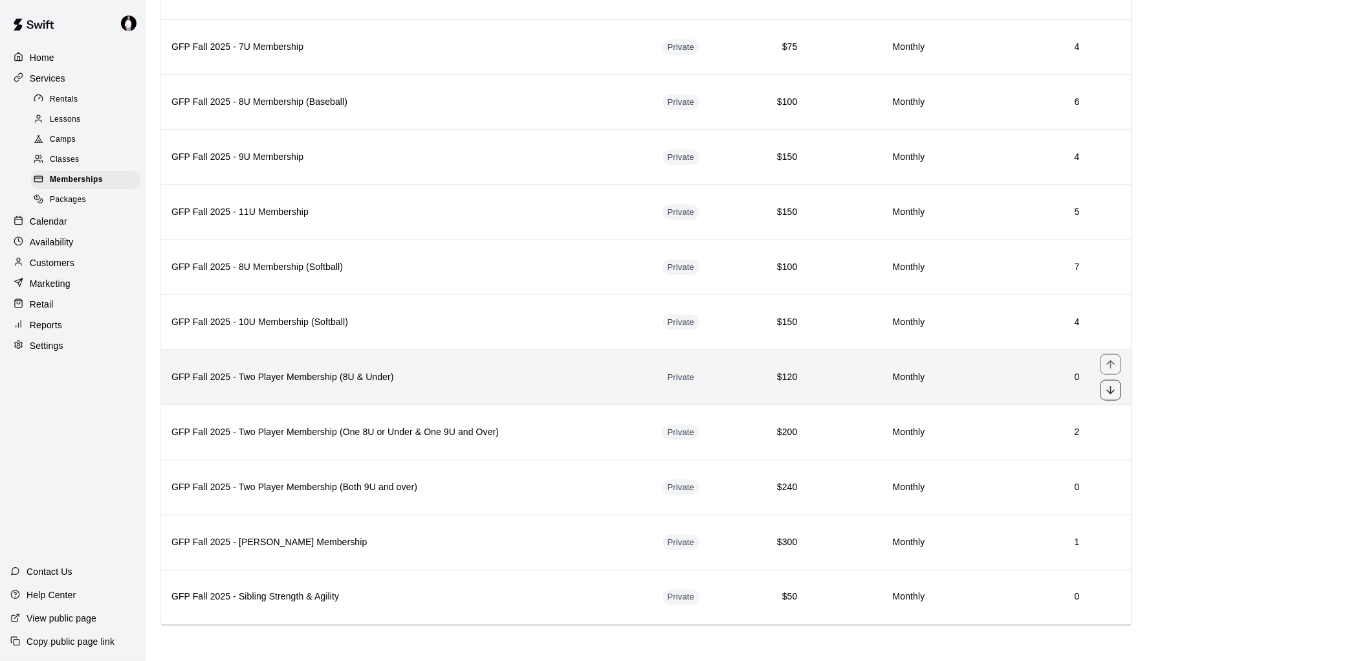
scroll to position [447, 0]
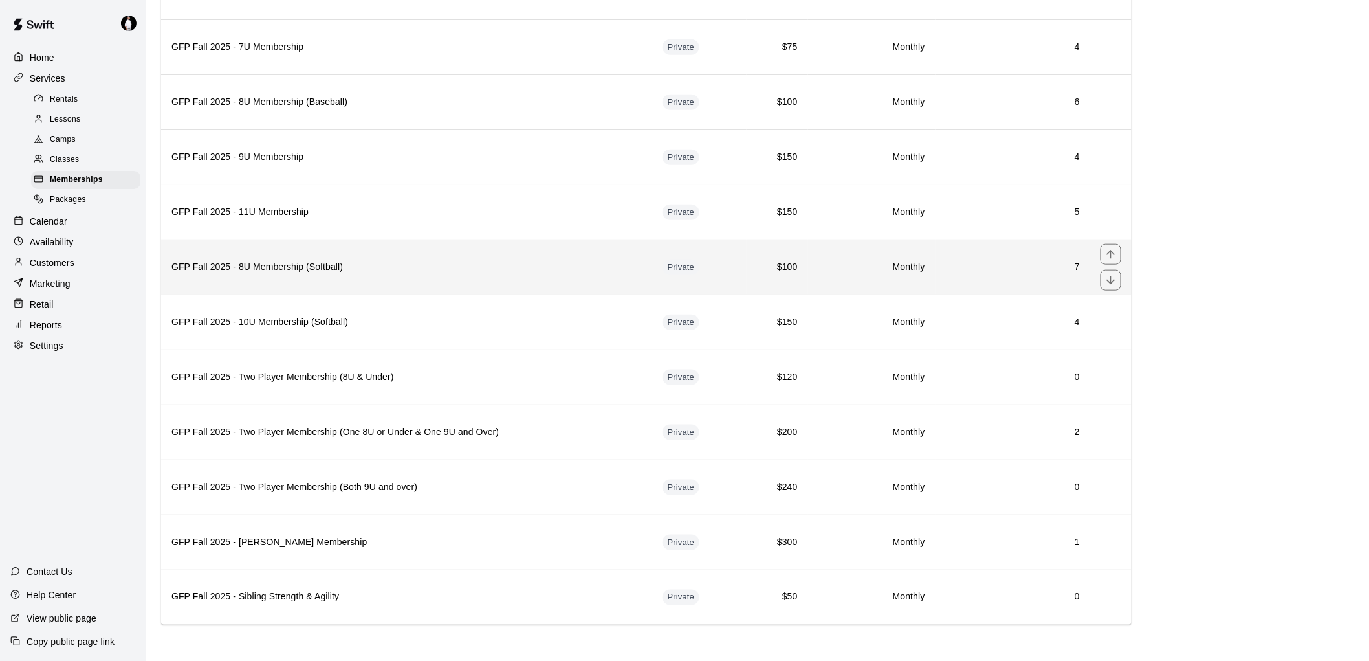
click at [330, 261] on h6 "GFP Fall 2025 - 8U Membership (Softball)" at bounding box center [406, 267] width 470 height 14
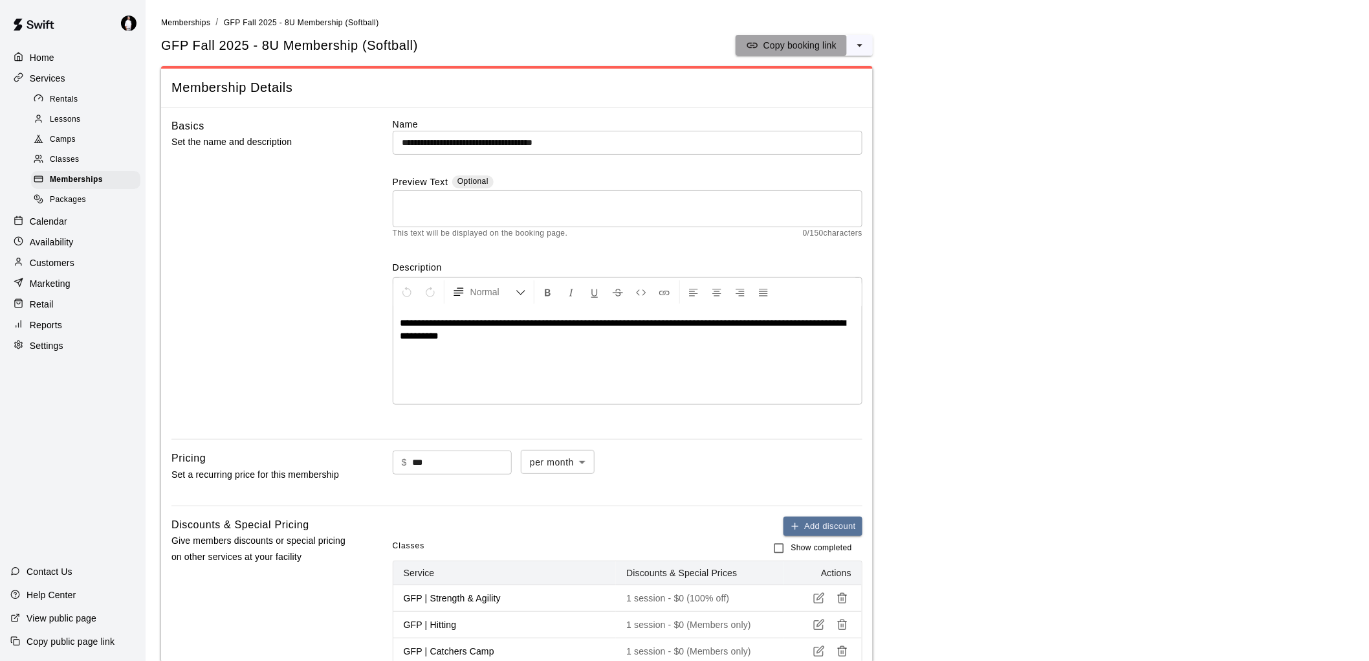
click at [806, 39] on p "Copy booking link" at bounding box center [800, 45] width 73 height 13
click at [800, 41] on p "Copy booking link" at bounding box center [800, 45] width 73 height 13
click at [50, 223] on div "Calendar" at bounding box center [72, 221] width 125 height 19
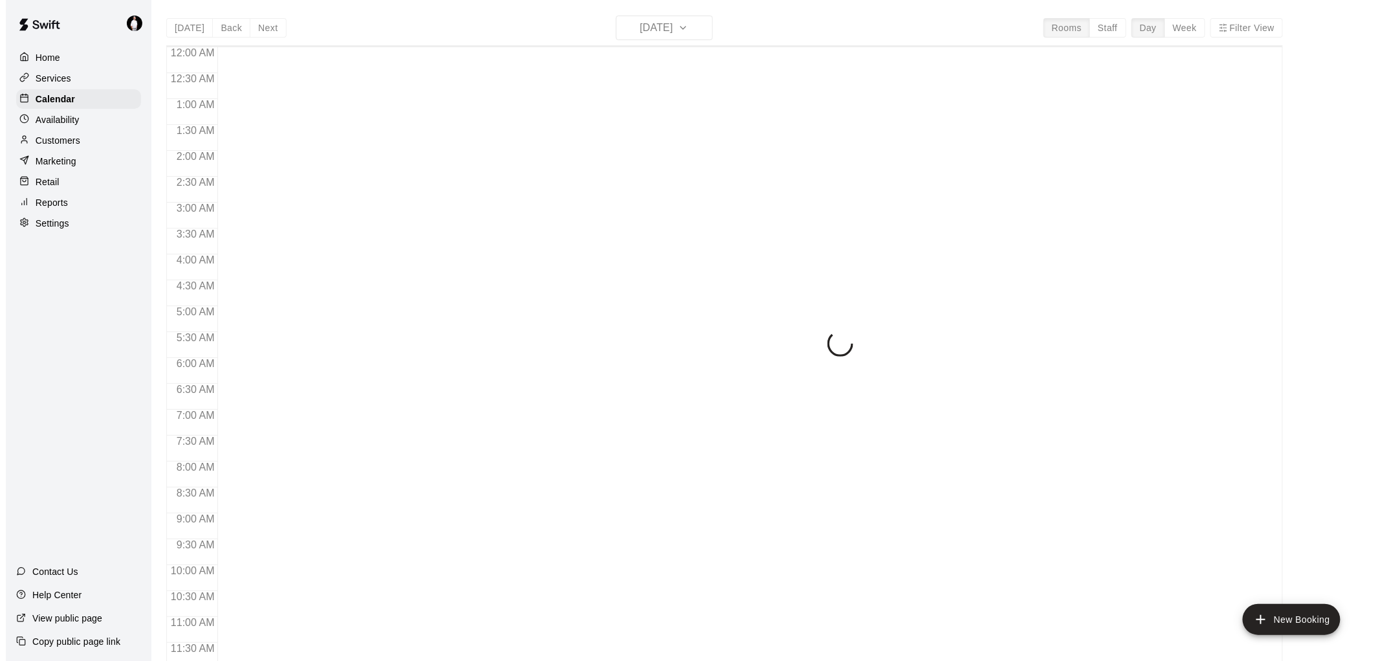
scroll to position [613, 0]
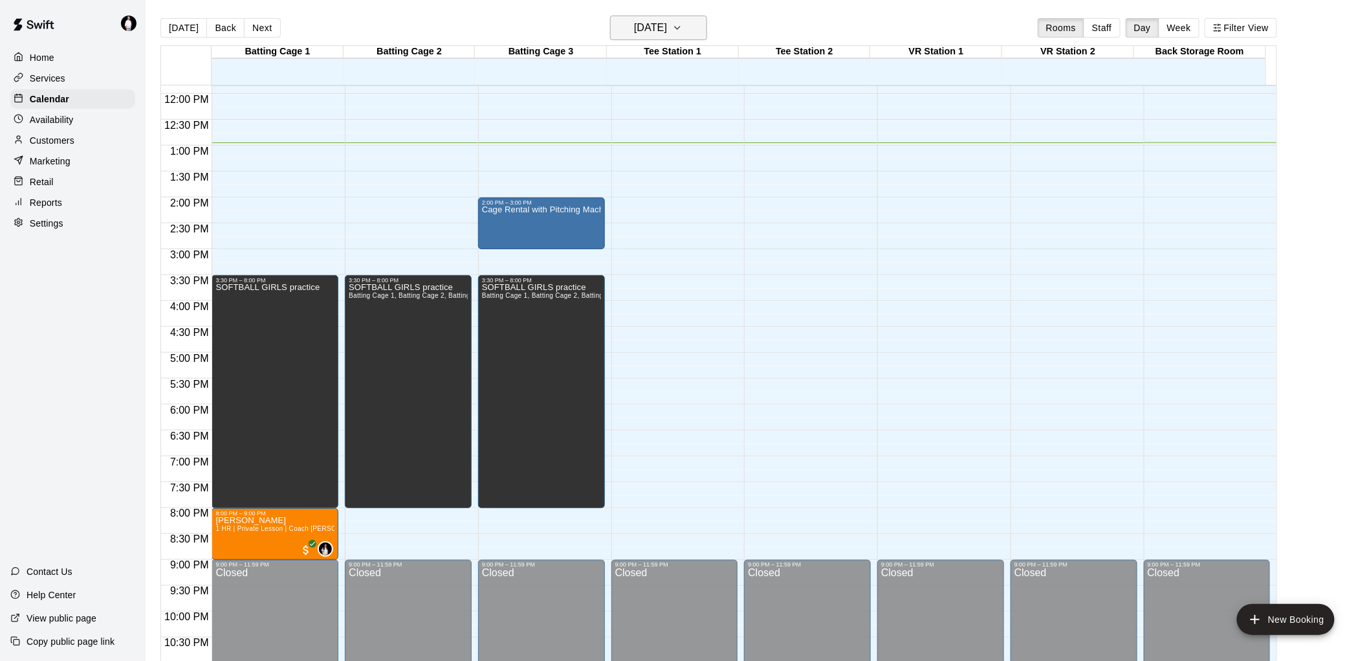
click at [683, 25] on icon "button" at bounding box center [677, 28] width 10 height 16
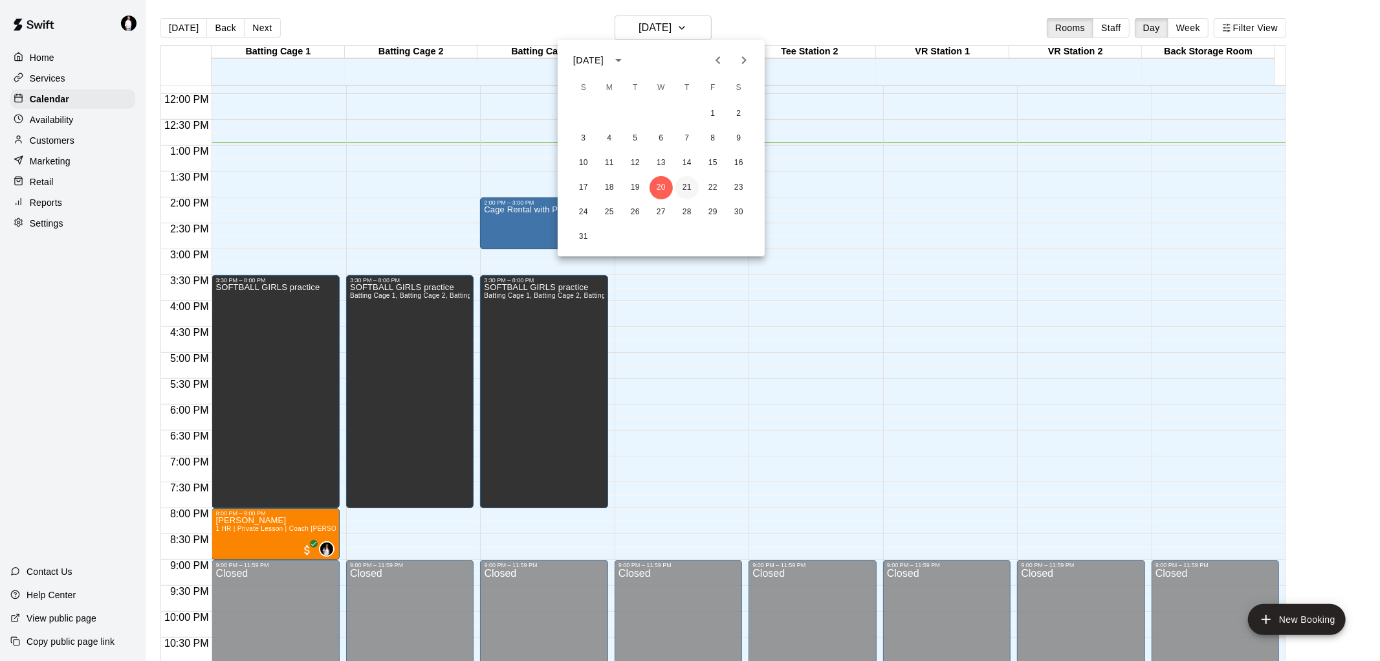
click at [685, 193] on button "21" at bounding box center [687, 187] width 23 height 23
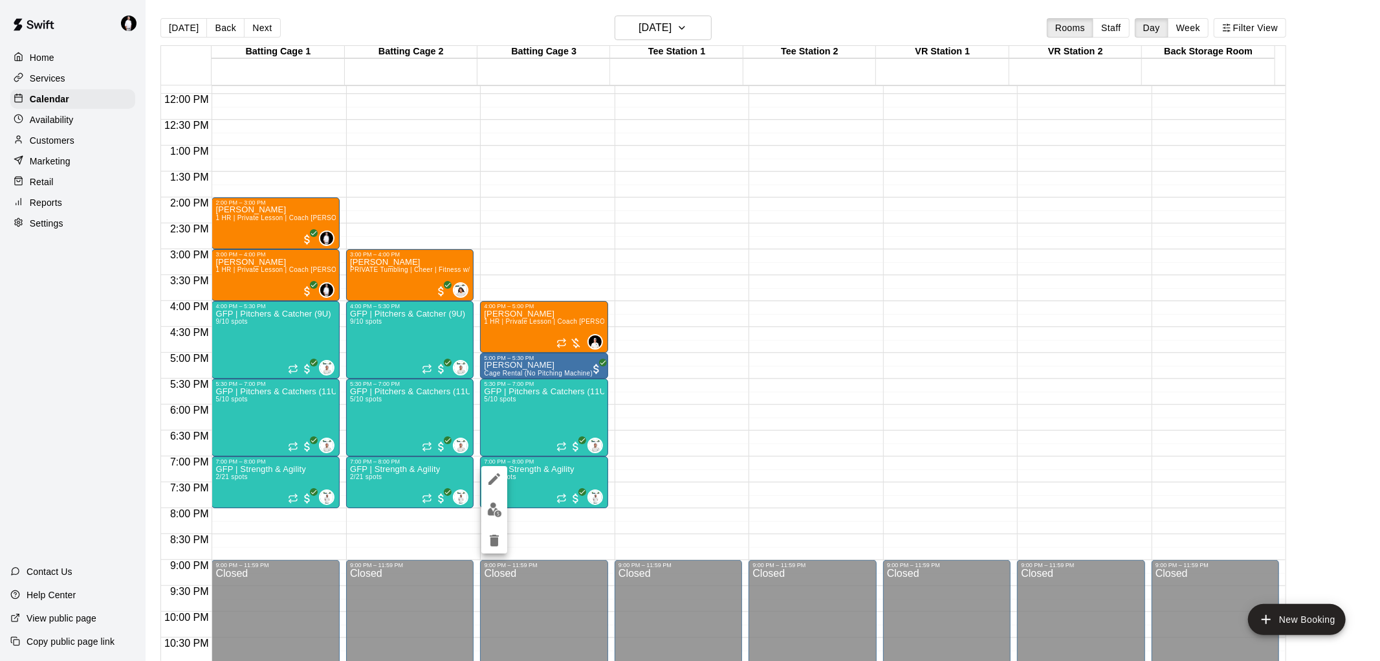
click at [492, 502] on img "edit" at bounding box center [494, 509] width 15 height 15
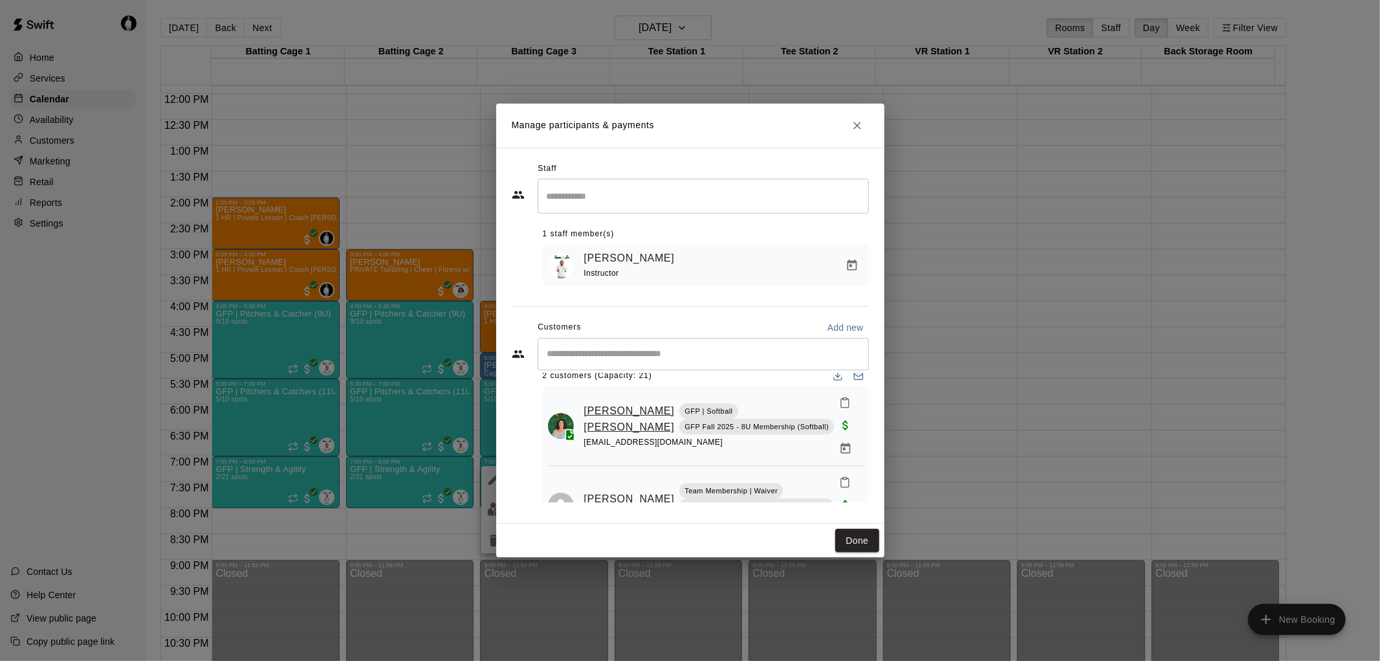
scroll to position [27, 0]
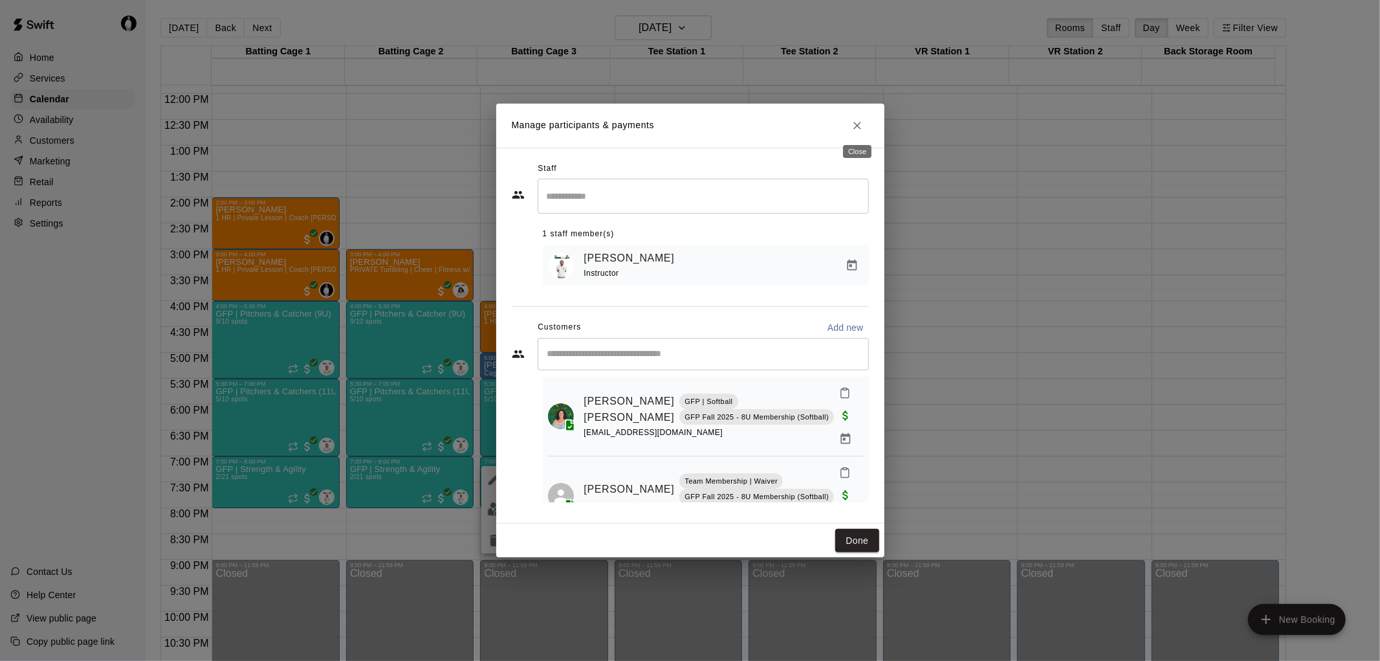
click at [856, 122] on icon "Close" at bounding box center [857, 125] width 13 height 13
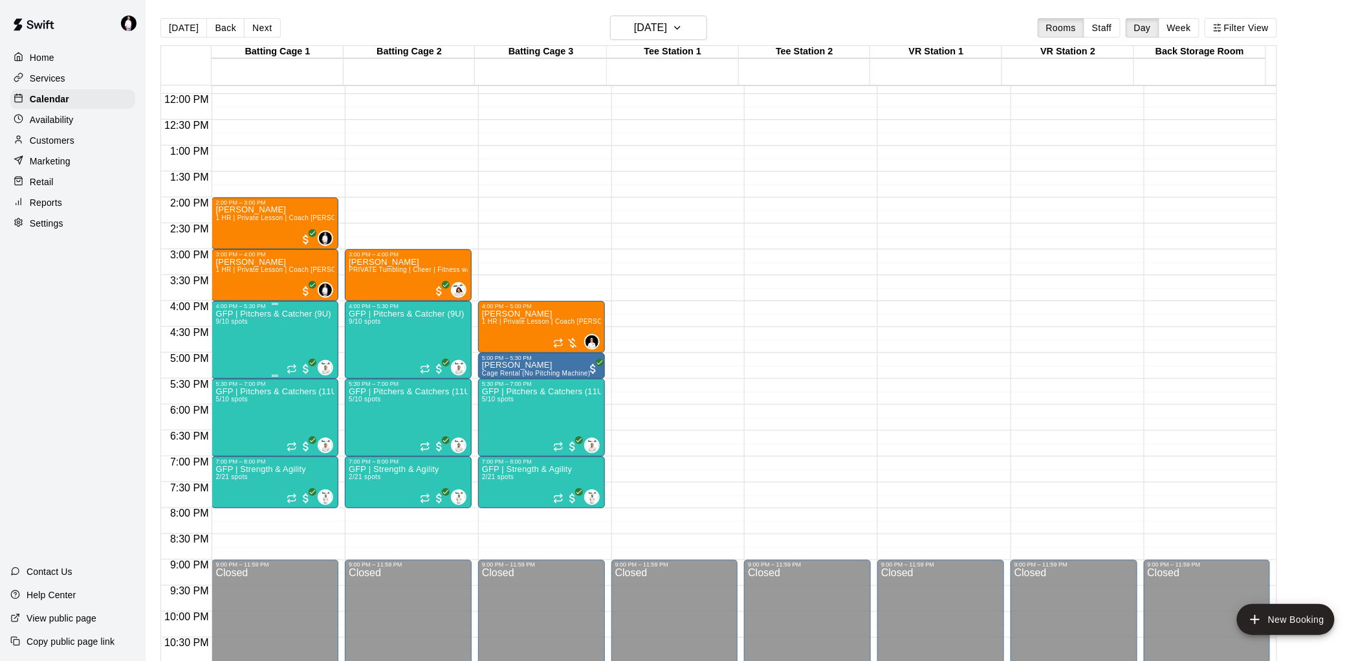
click at [250, 333] on div "GFP | Pitchers & Catcher (9U) 9/10 spots" at bounding box center [272, 639] width 115 height 661
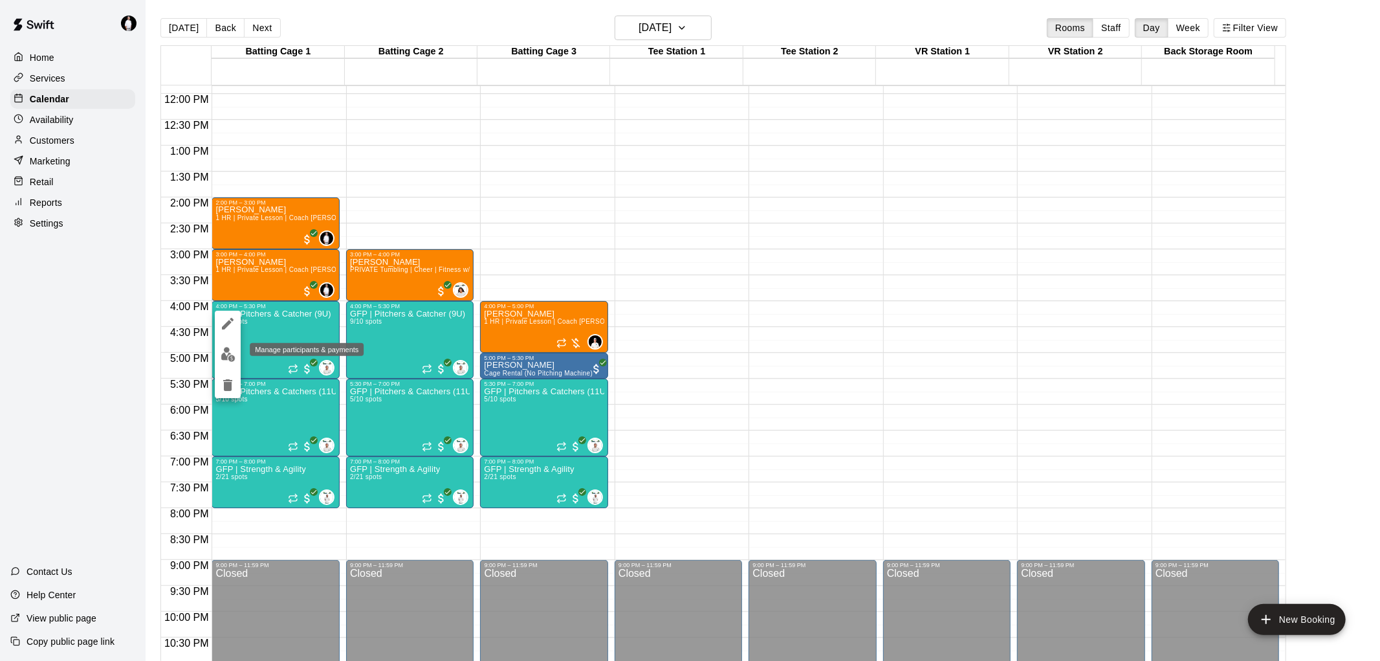
click at [230, 351] on img "edit" at bounding box center [228, 354] width 15 height 15
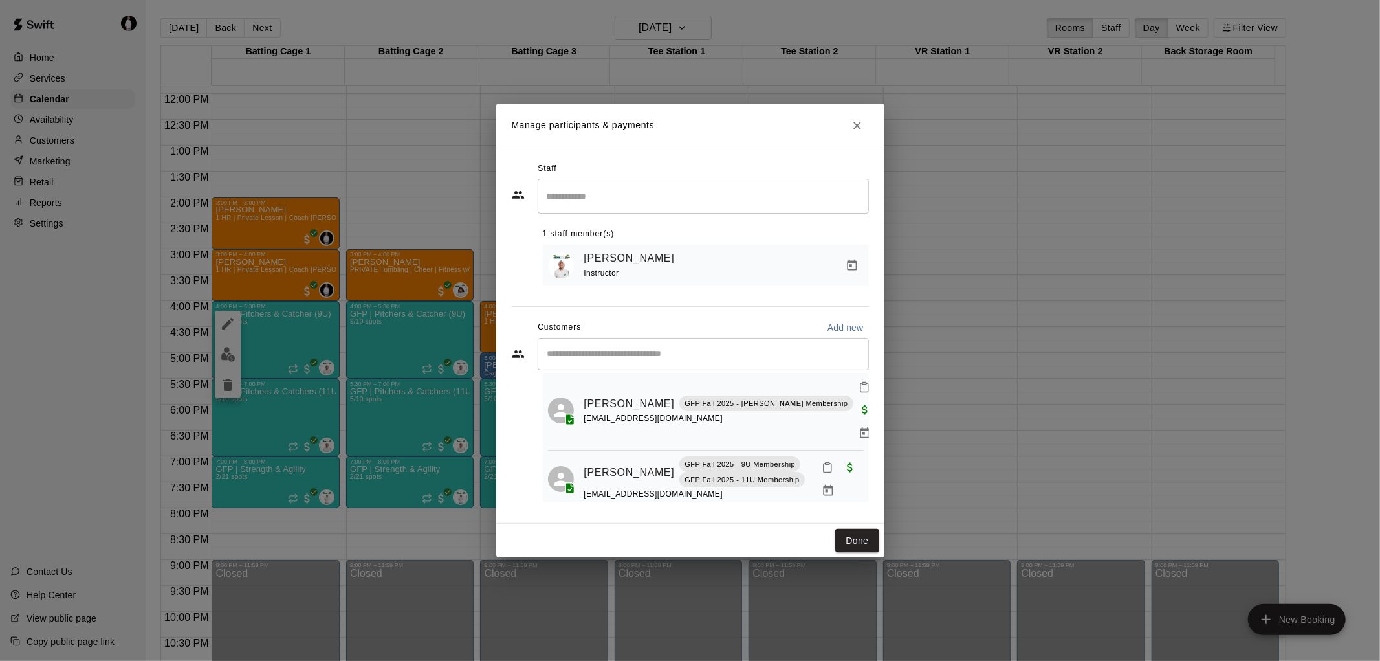
scroll to position [0, 0]
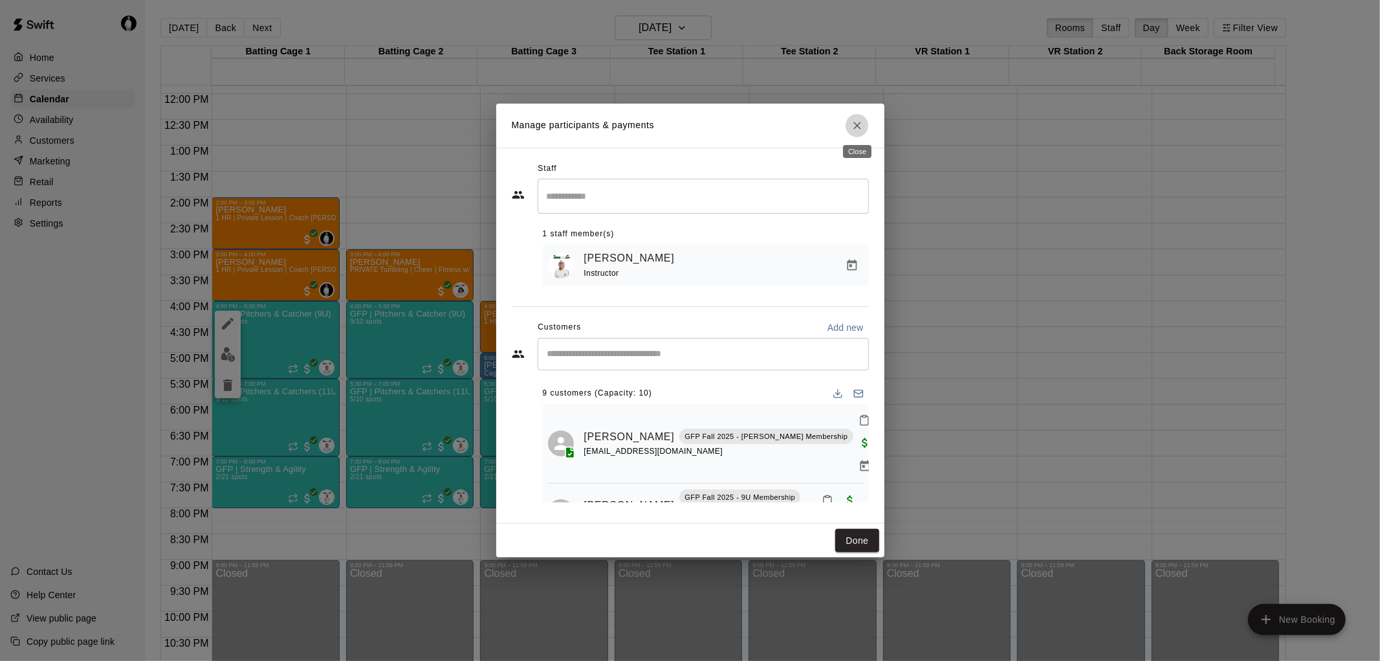
click at [858, 121] on icon "Close" at bounding box center [857, 125] width 13 height 13
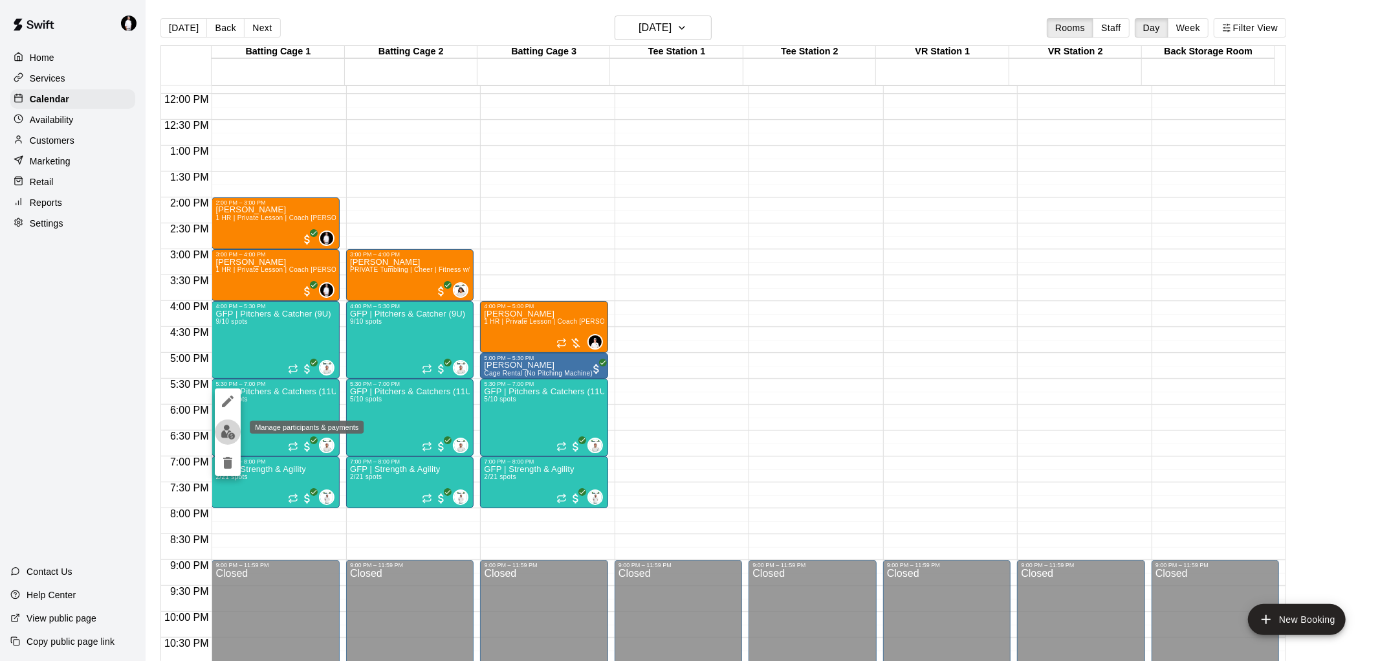
click at [221, 432] on img "edit" at bounding box center [228, 431] width 15 height 15
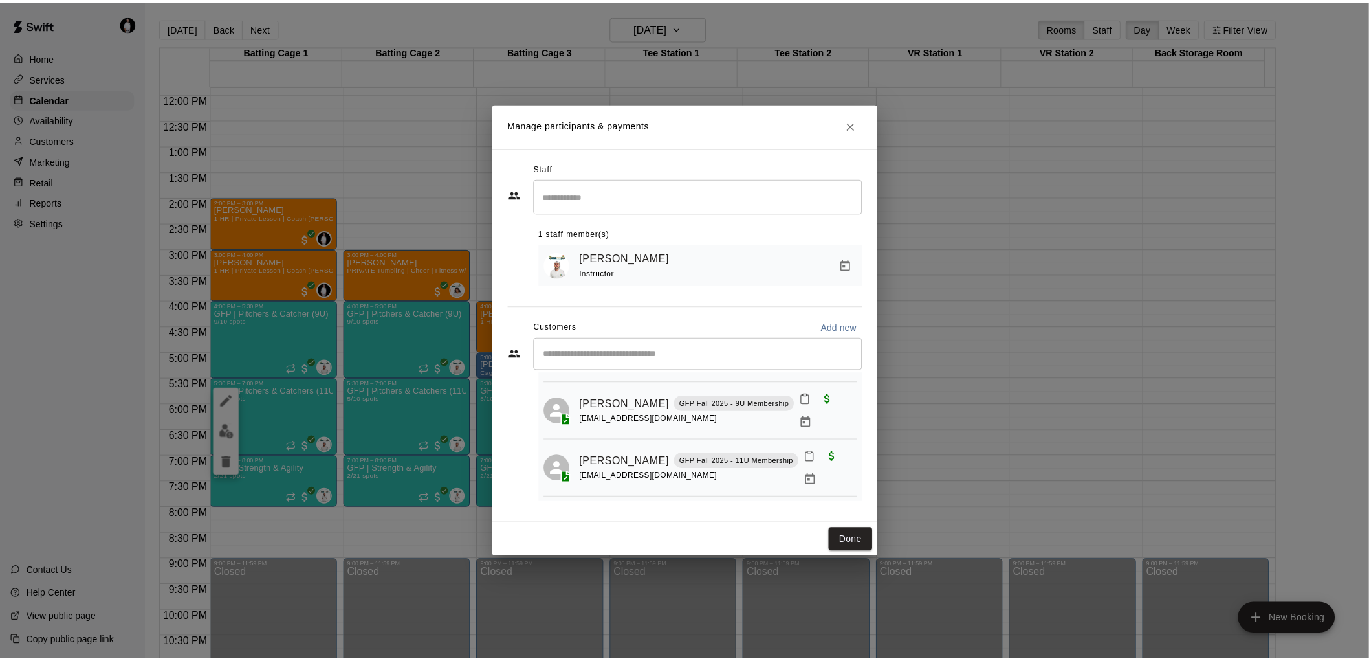
scroll to position [173, 0]
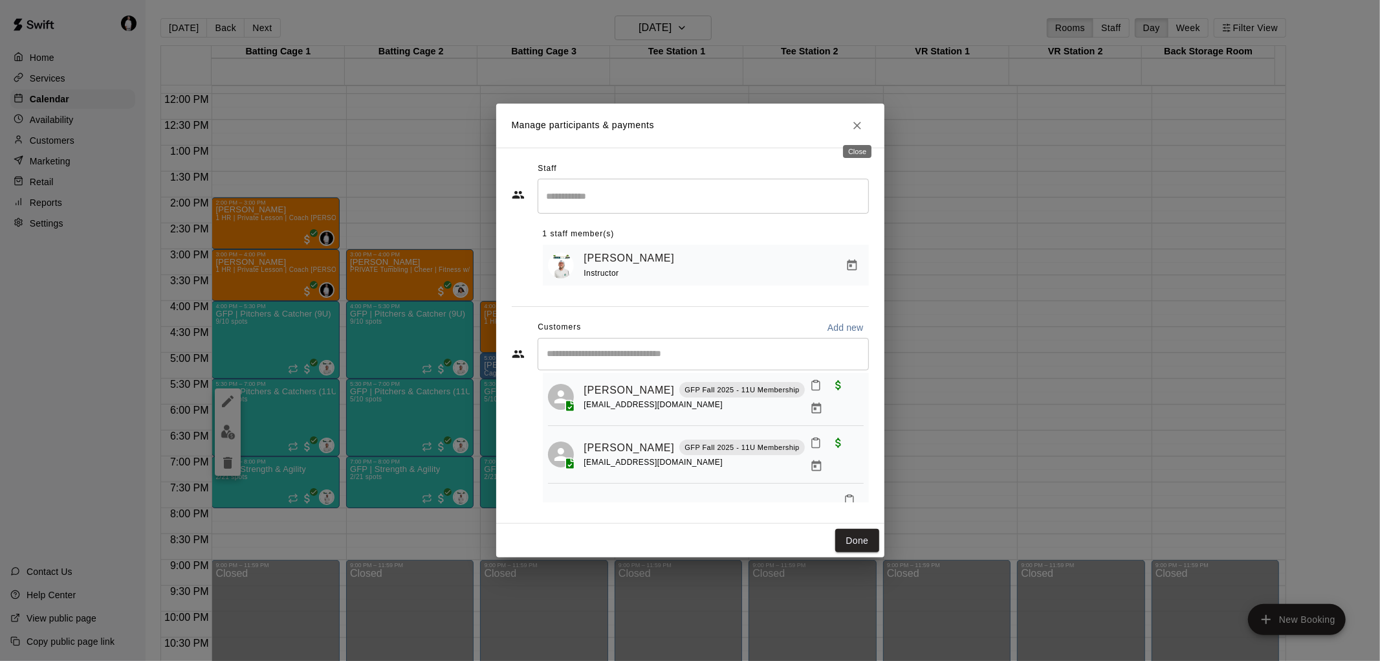
click at [857, 119] on icon "Close" at bounding box center [857, 125] width 13 height 13
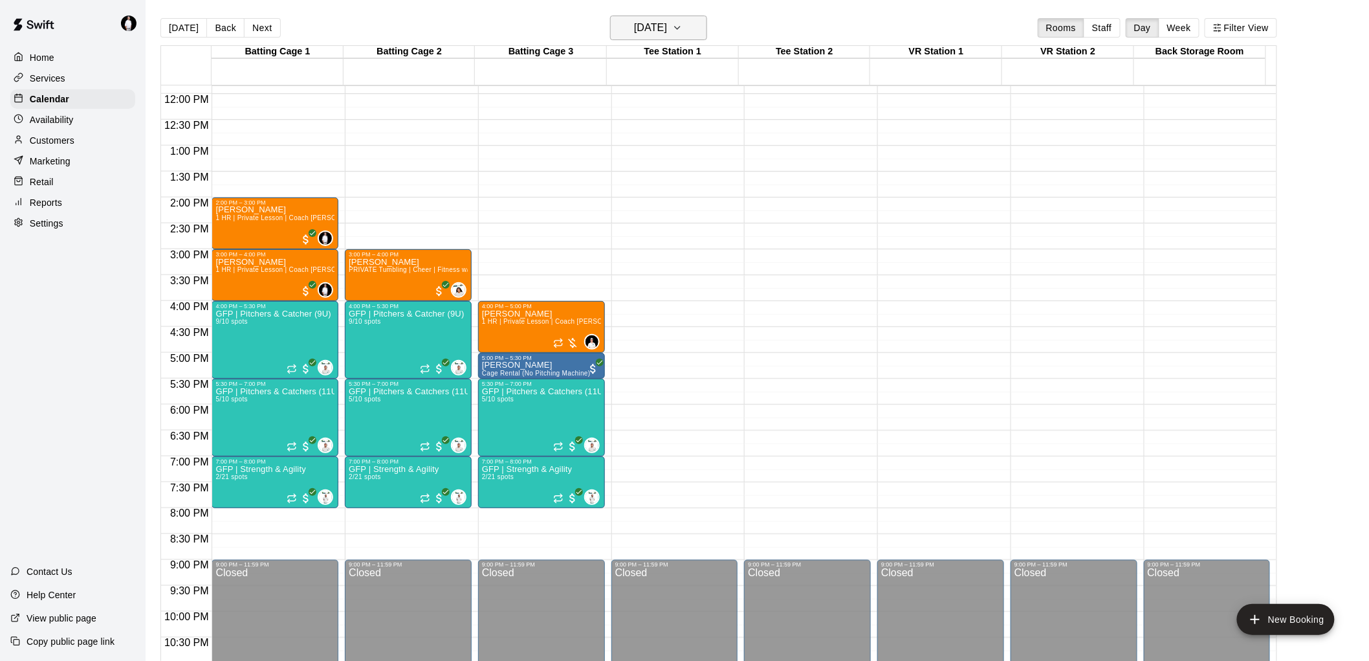
click at [683, 23] on icon "button" at bounding box center [677, 28] width 10 height 16
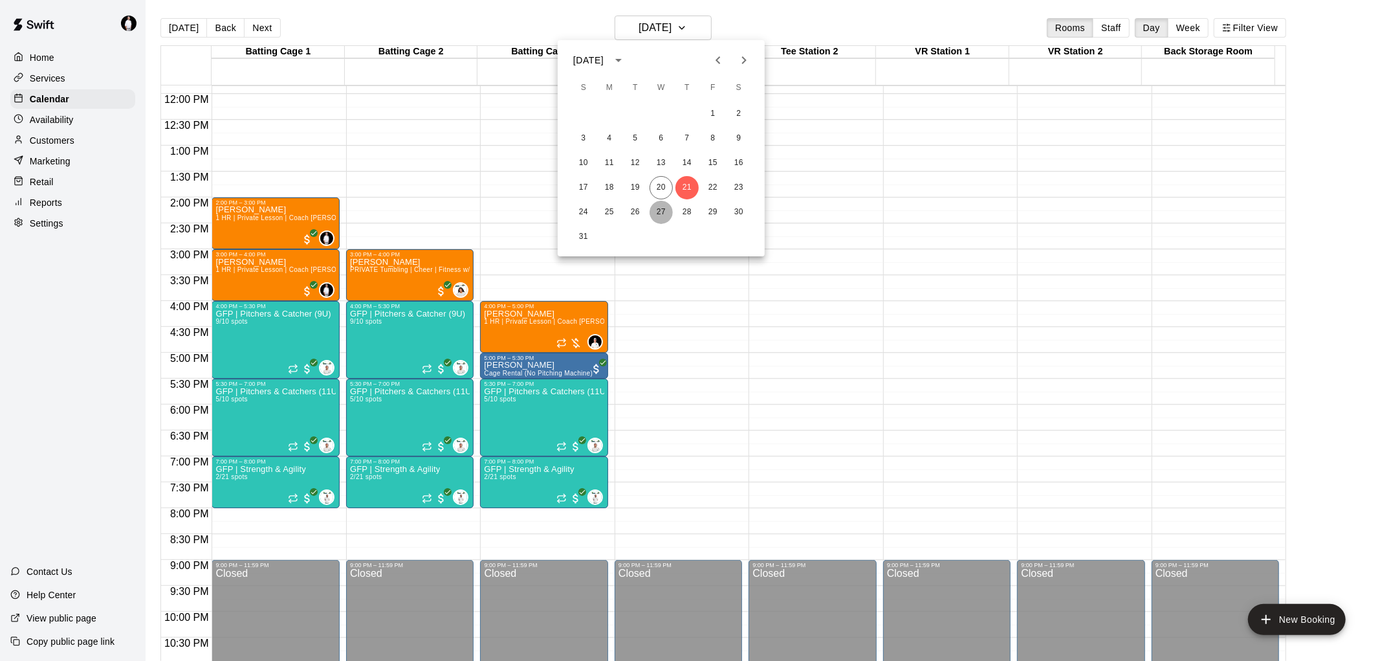
click at [661, 214] on button "27" at bounding box center [661, 212] width 23 height 23
